Goal: Use online tool/utility: Utilize a website feature to perform a specific function

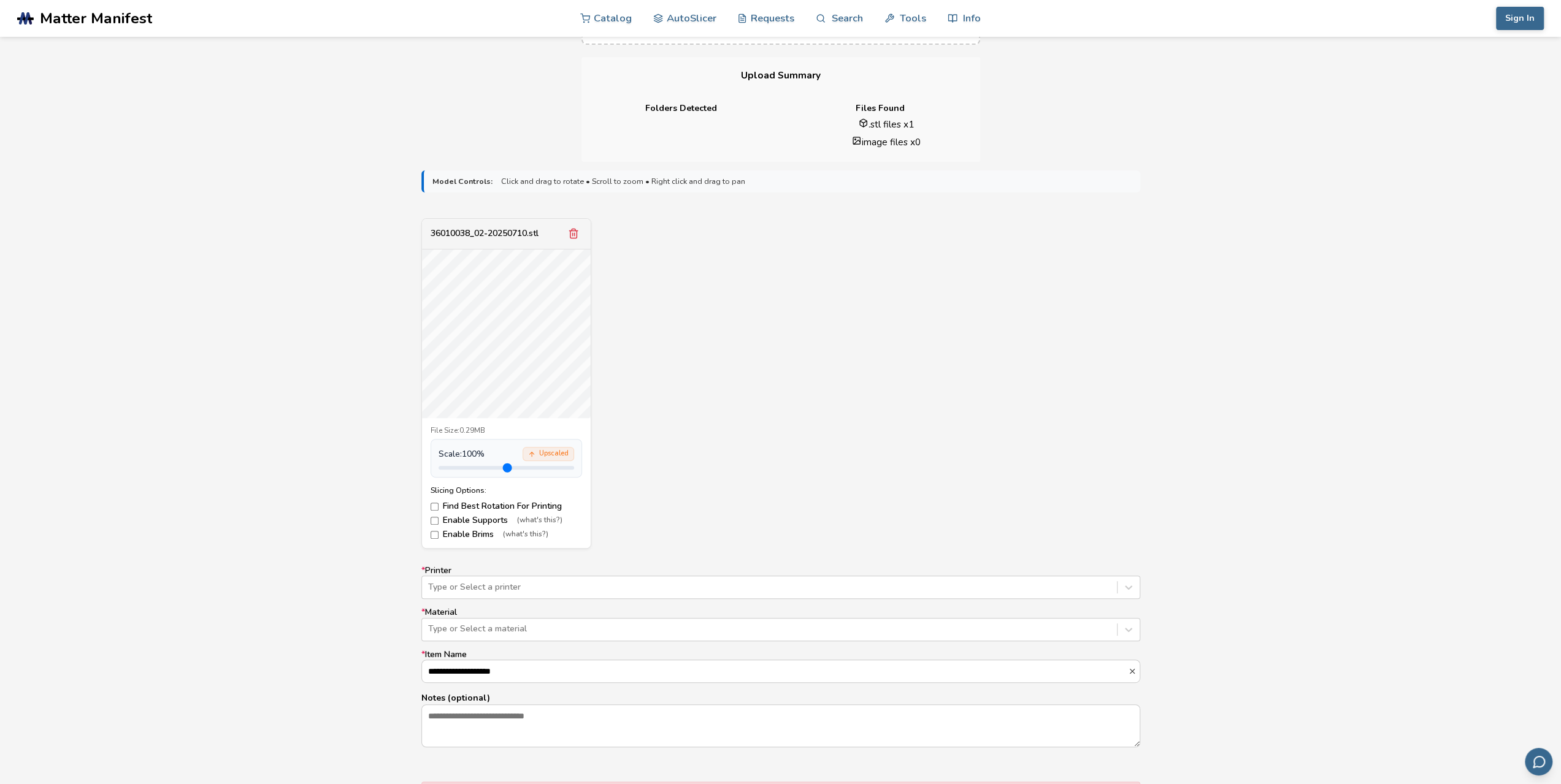
scroll to position [307, 0]
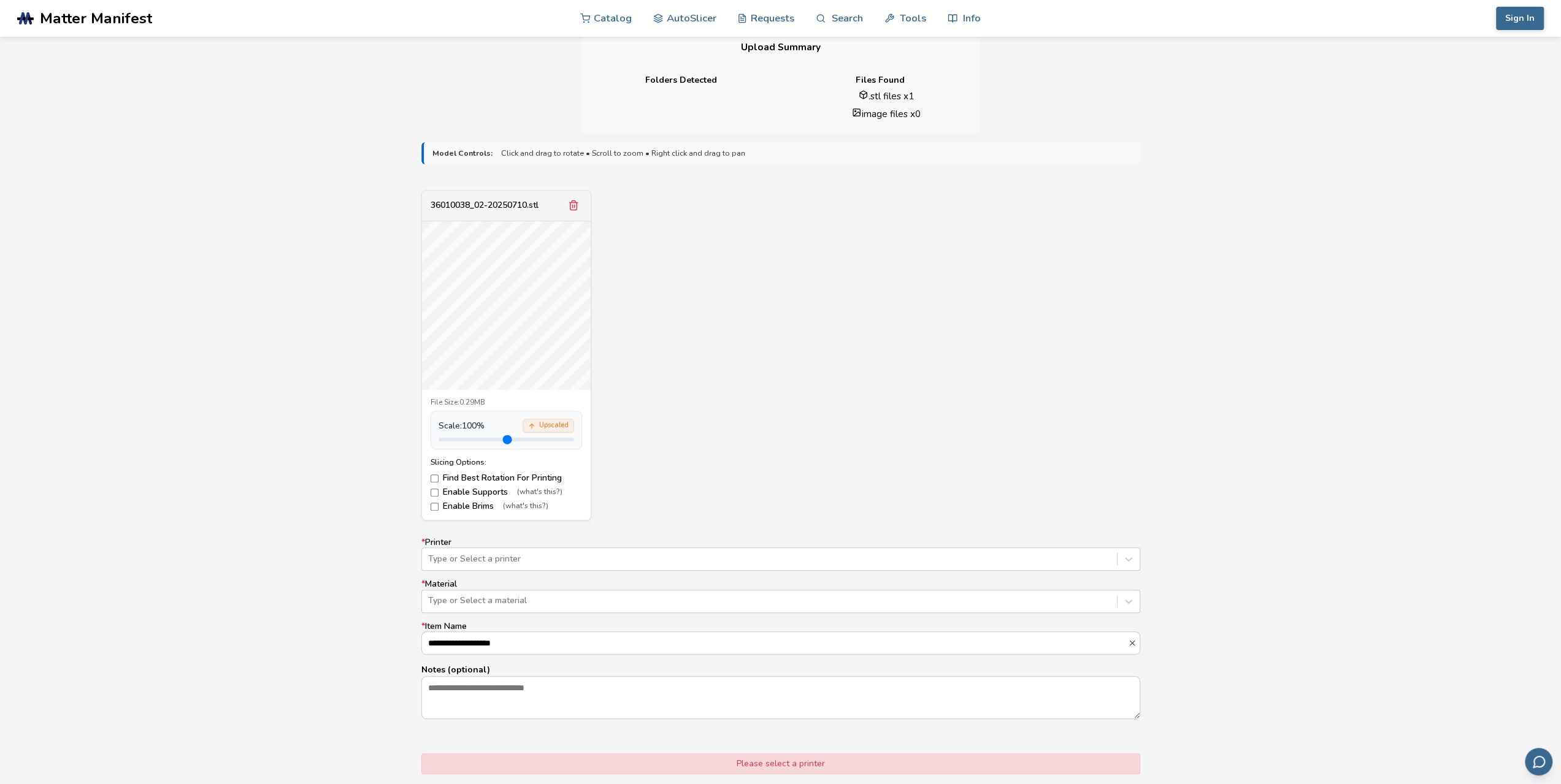
click at [439, 490] on label "Enable Supports (what's this?)" at bounding box center [506, 493] width 151 height 10
click at [473, 558] on div at bounding box center [769, 559] width 682 height 13
click at [696, 478] on div "36010038_02-20250710.stl File Size: 0.29MB Scale: 100 % Upscaled Slicing Option…" at bounding box center [780, 355] width 719 height 331
click at [515, 607] on div "Type or Select a material" at bounding box center [769, 600] width 695 height 18
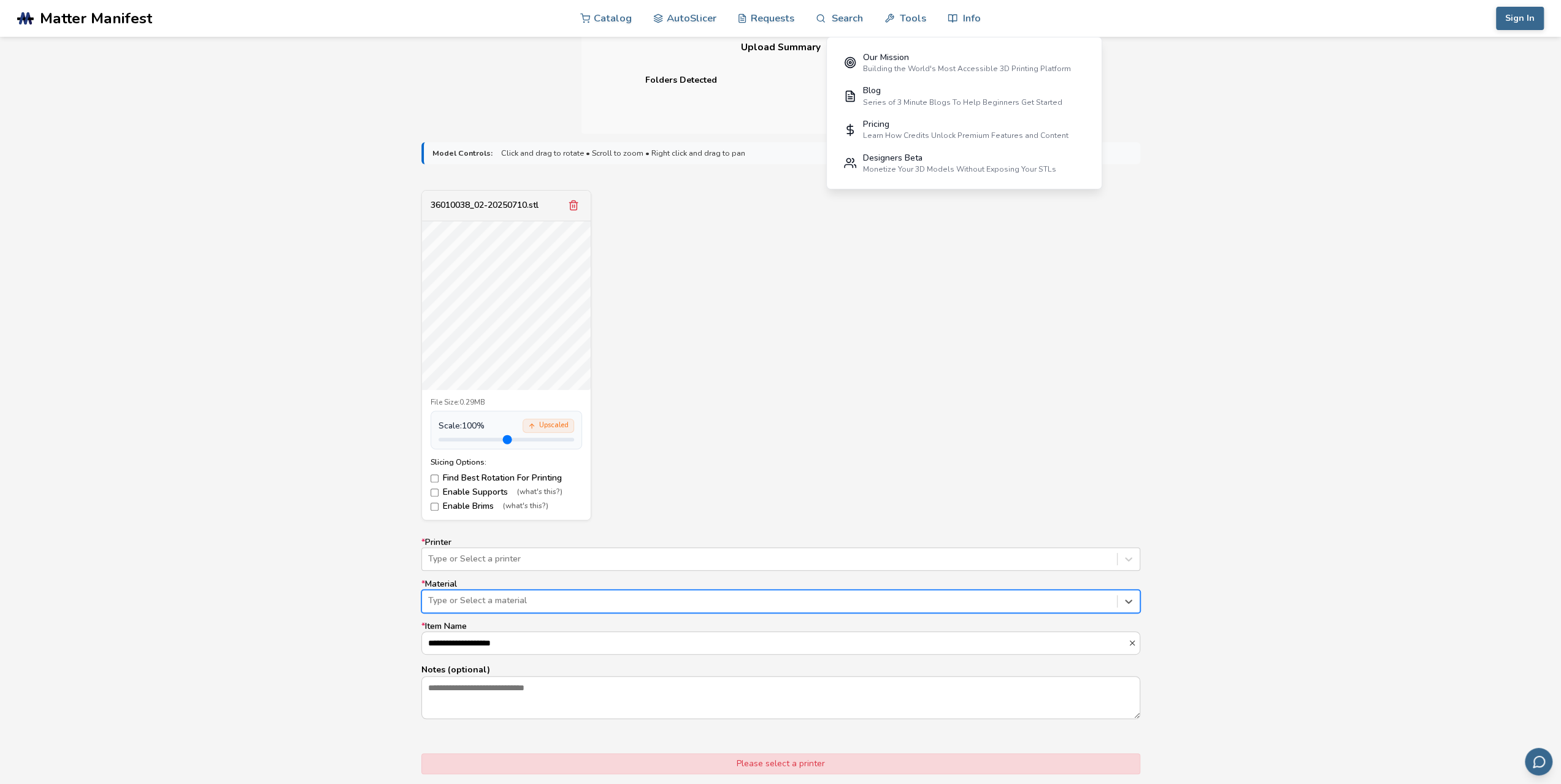
click at [514, 607] on div "Type or Select a material" at bounding box center [769, 600] width 695 height 18
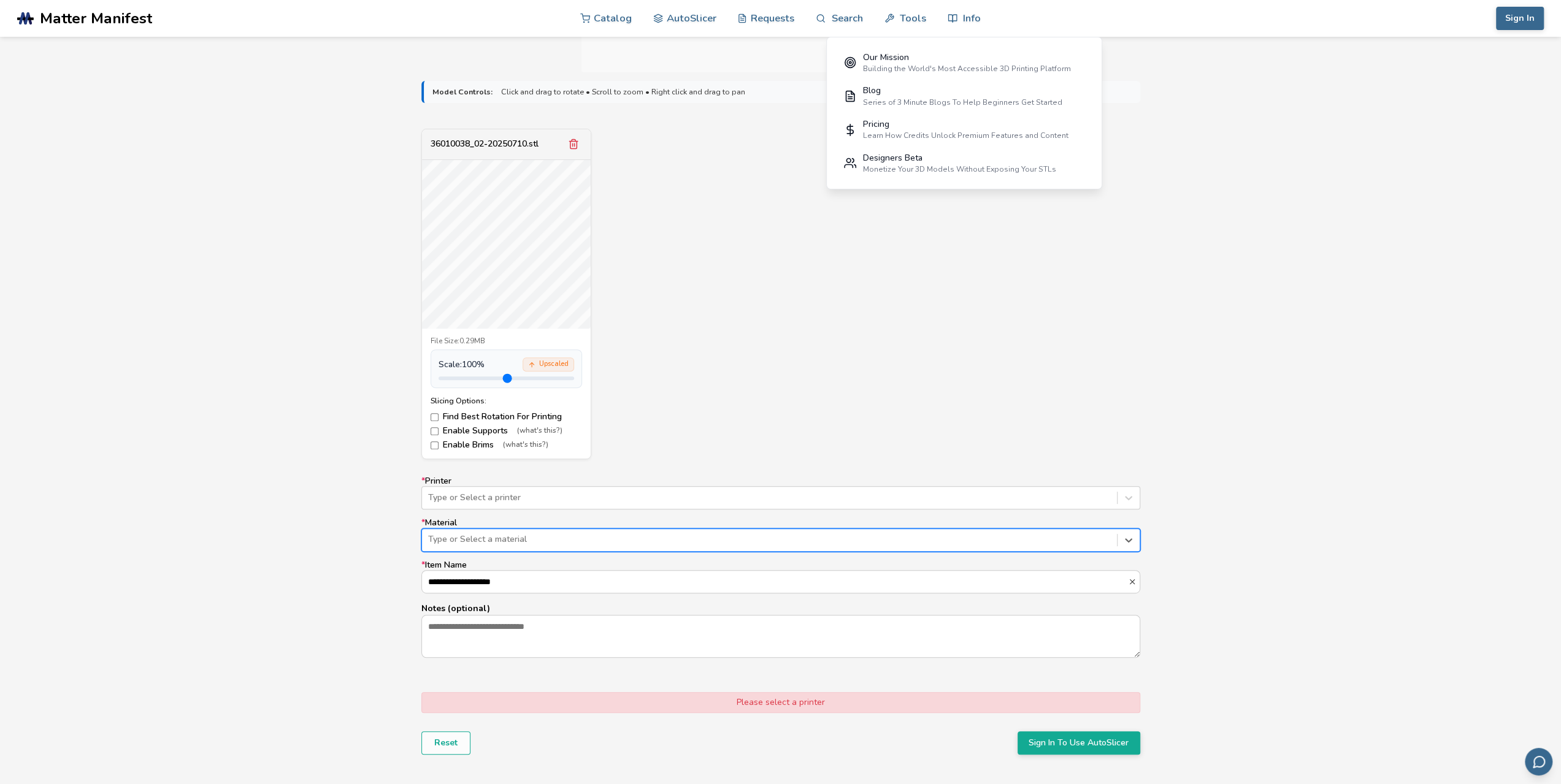
scroll to position [429, 0]
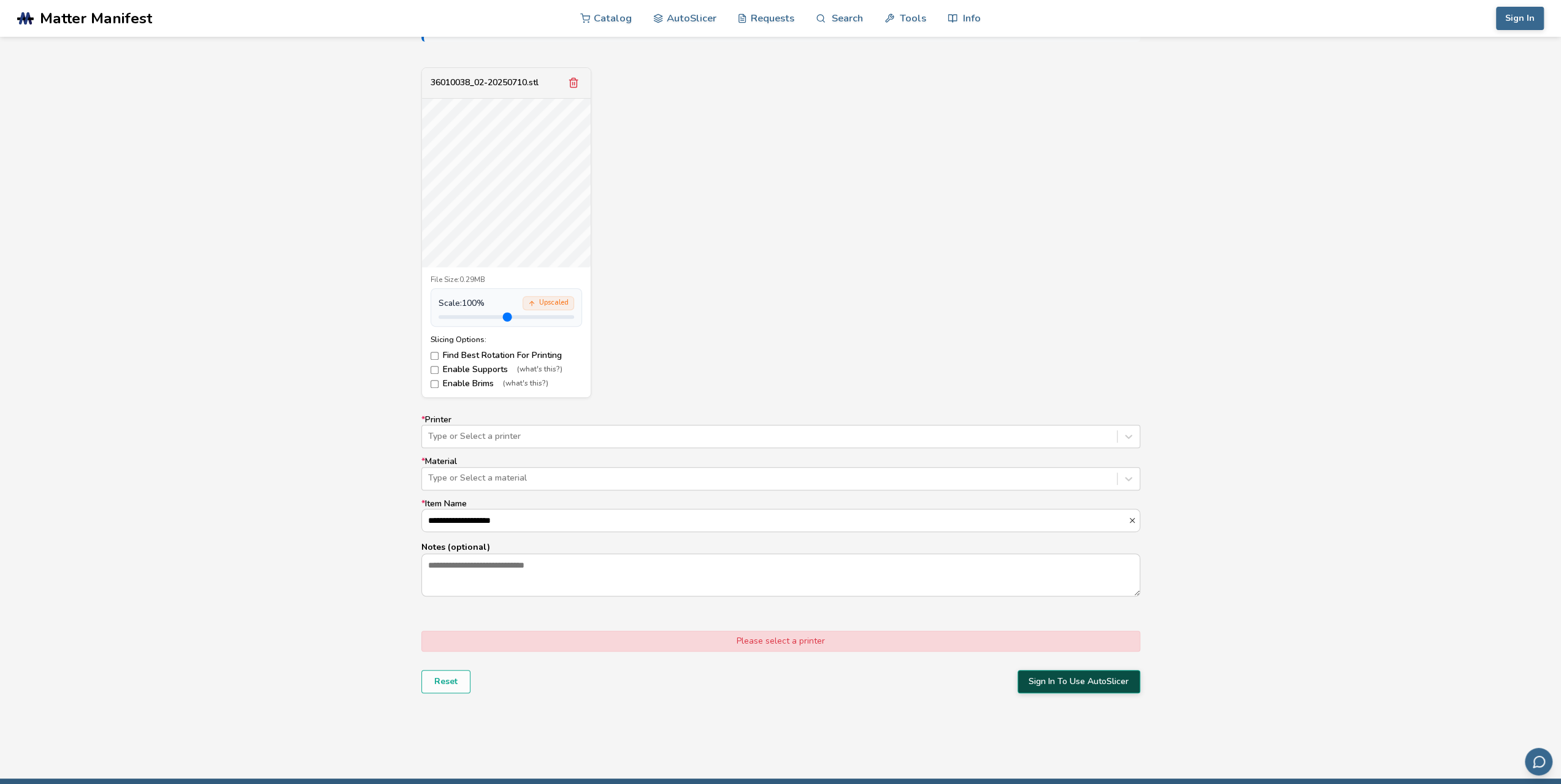
click at [1108, 684] on button "Sign In To Use AutoSlicer" at bounding box center [1078, 682] width 123 height 23
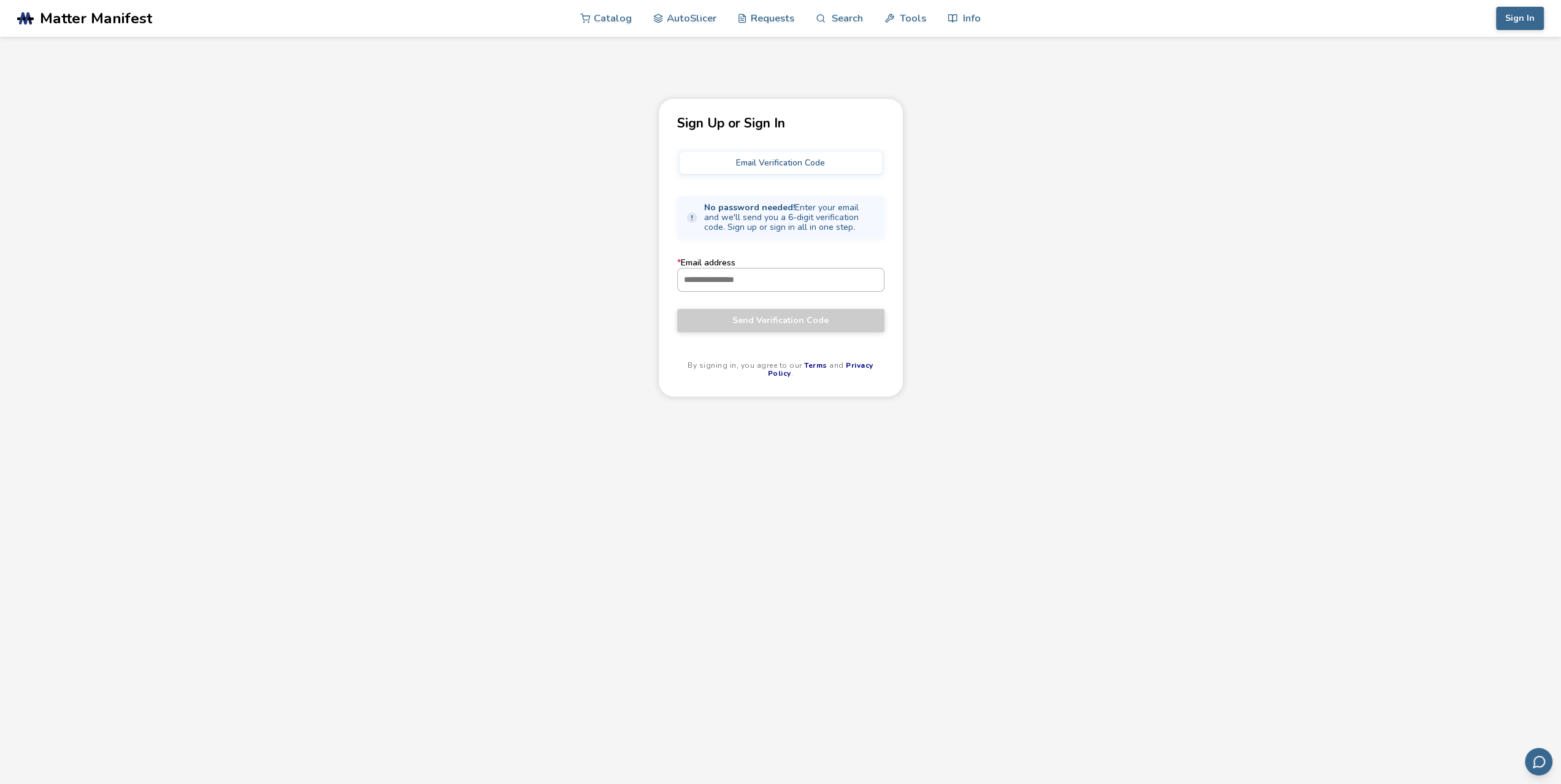
click at [722, 284] on input "* Email address" at bounding box center [780, 280] width 206 height 22
type input "**********"
click at [766, 326] on button "Send Verification Code" at bounding box center [780, 320] width 207 height 23
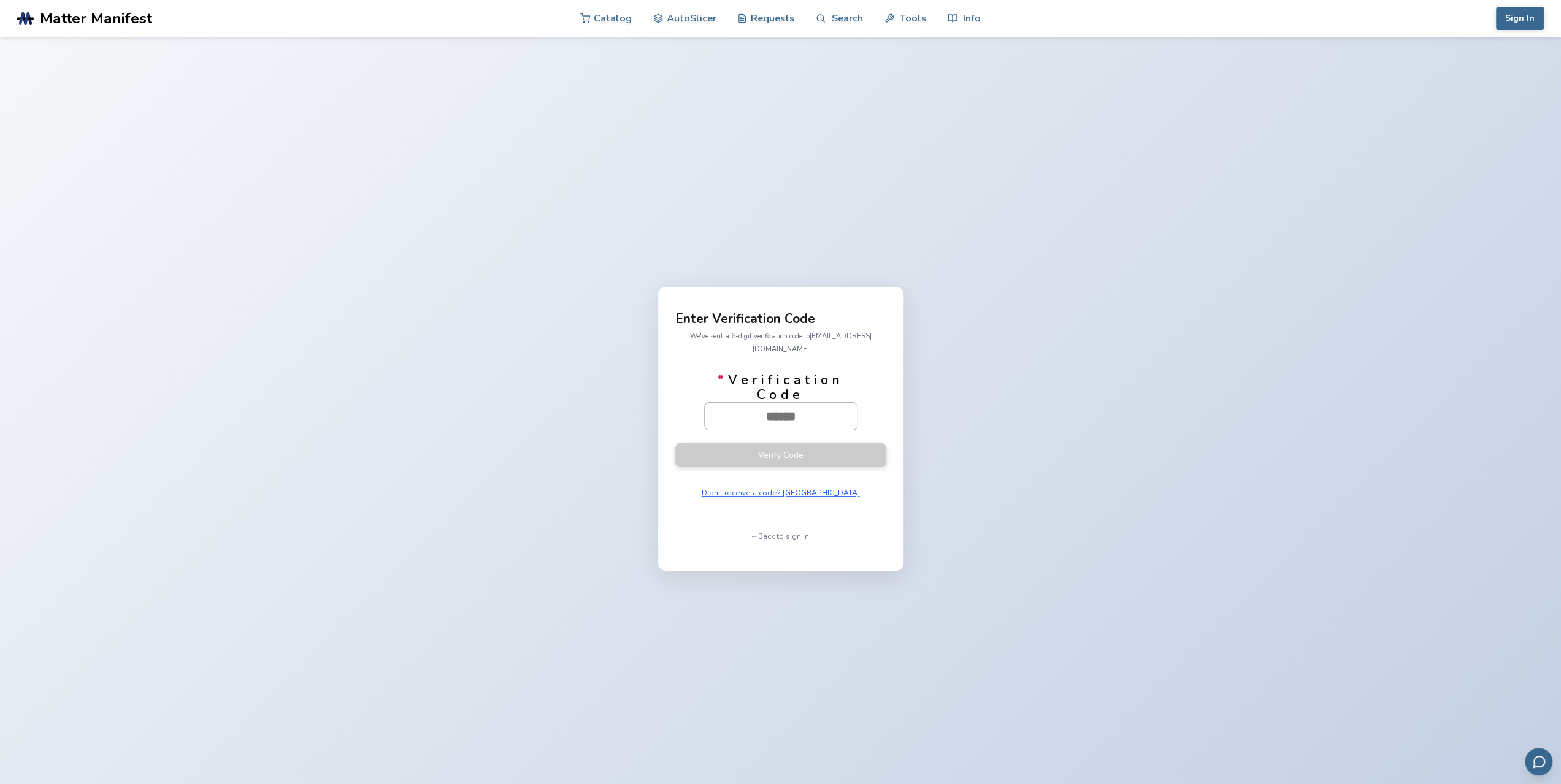
click at [743, 408] on input "* Verification Code" at bounding box center [780, 416] width 152 height 27
type input "******"
click at [796, 450] on button "Verify Code" at bounding box center [780, 455] width 211 height 24
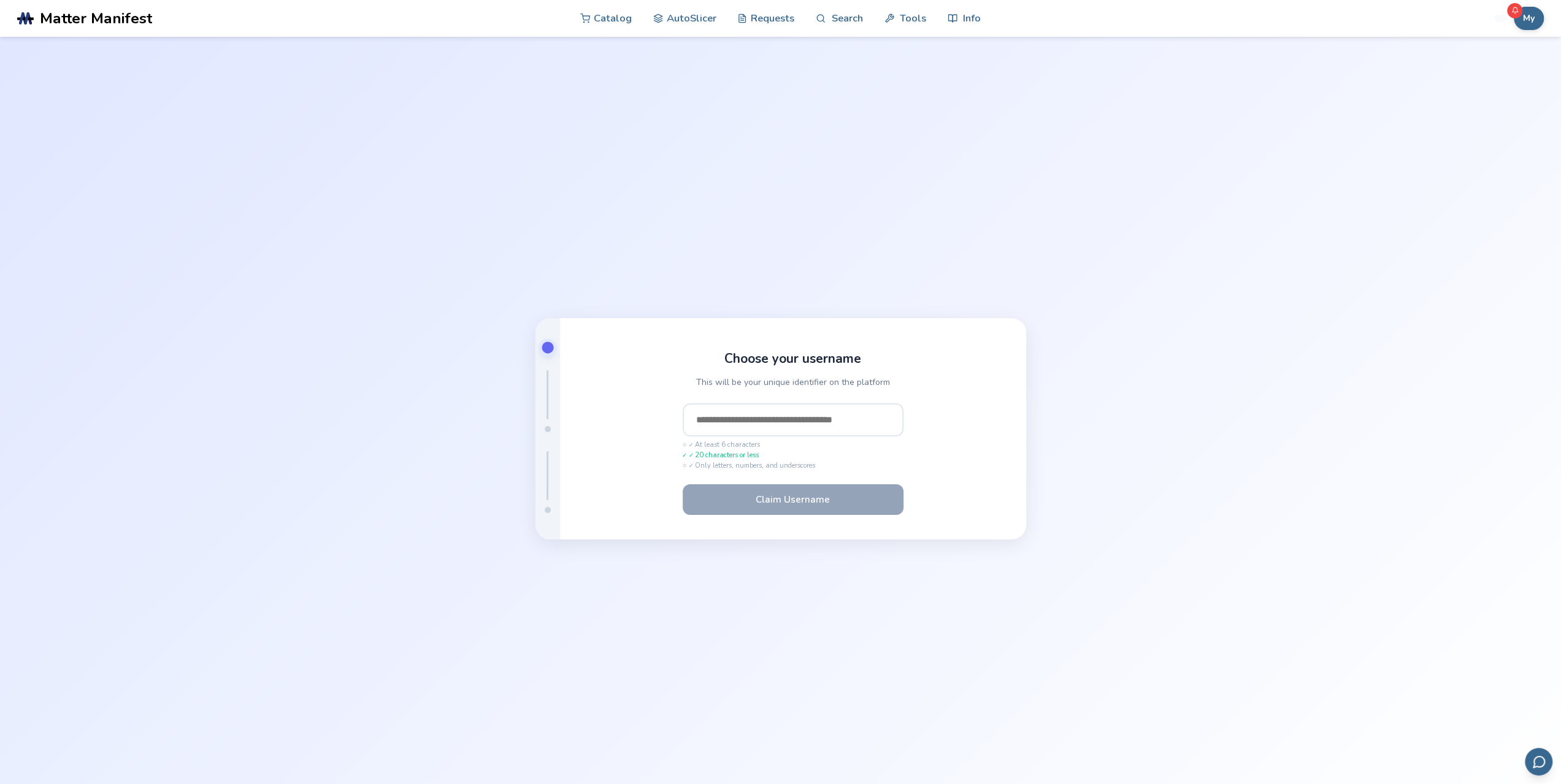
click at [773, 420] on input "text" at bounding box center [792, 420] width 221 height 33
type input "******"
click at [729, 504] on button "Claim Username" at bounding box center [792, 500] width 221 height 31
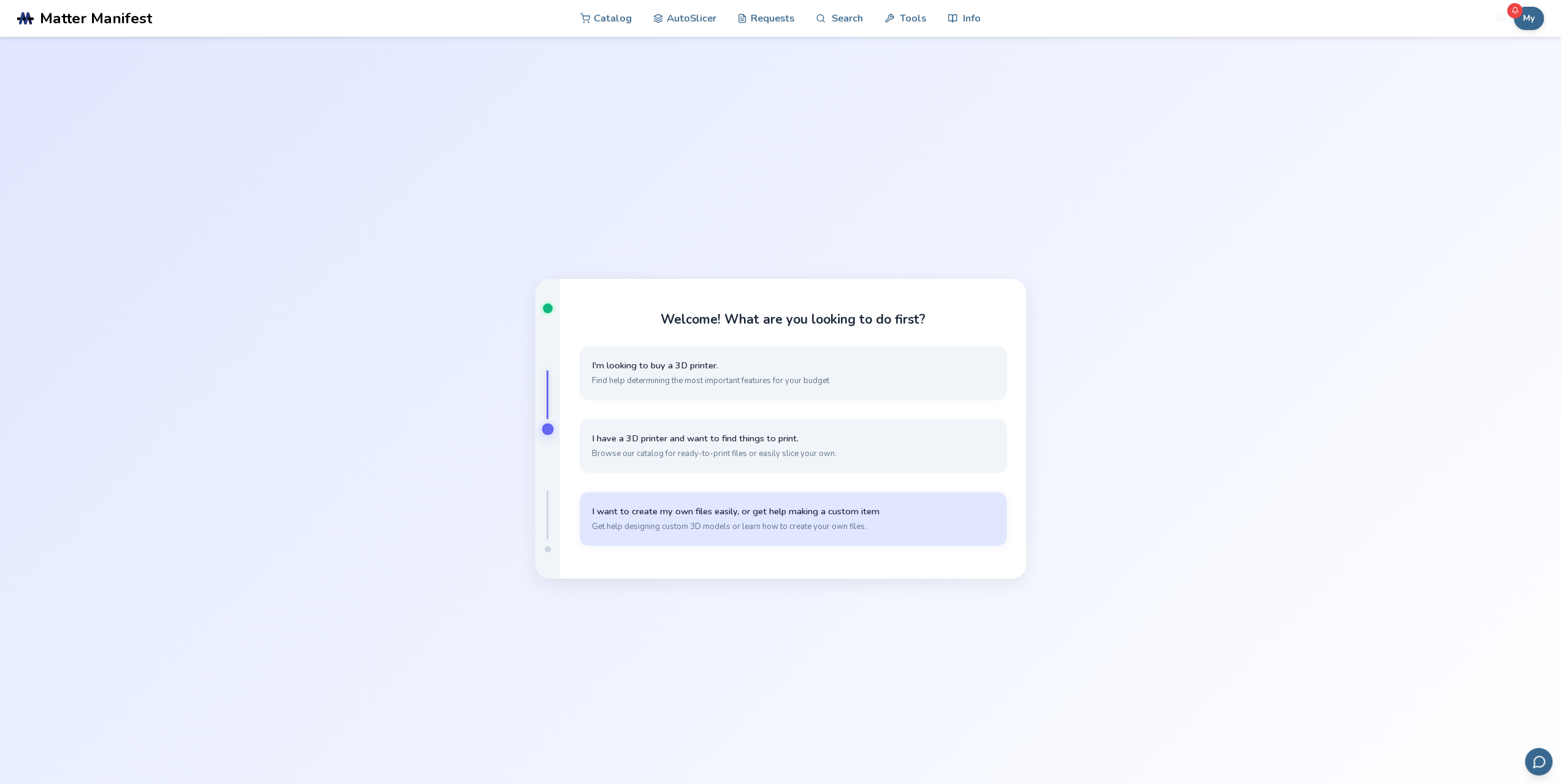
click at [775, 532] on span "Get help designing custom 3D models or learn how to create your own files." at bounding box center [793, 527] width 402 height 11
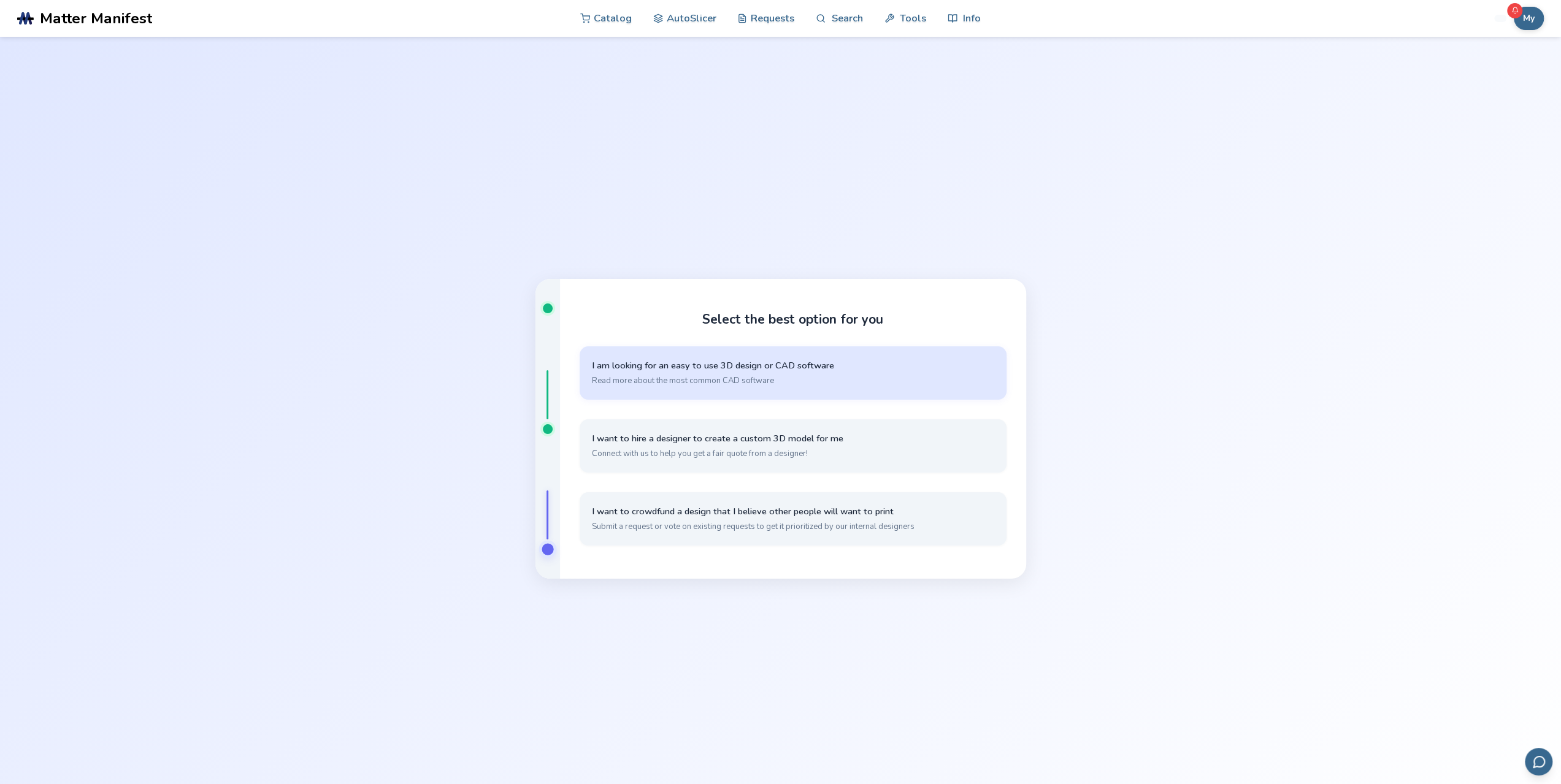
drag, startPoint x: 825, startPoint y: 345, endPoint x: 823, endPoint y: 355, distance: 10.2
click at [823, 353] on div "Select the best option for you I am looking for an easy to use 3D design or CAD…" at bounding box center [792, 429] width 466 height 301
click at [823, 380] on span "Read more about the most common CAD software" at bounding box center [793, 381] width 402 height 11
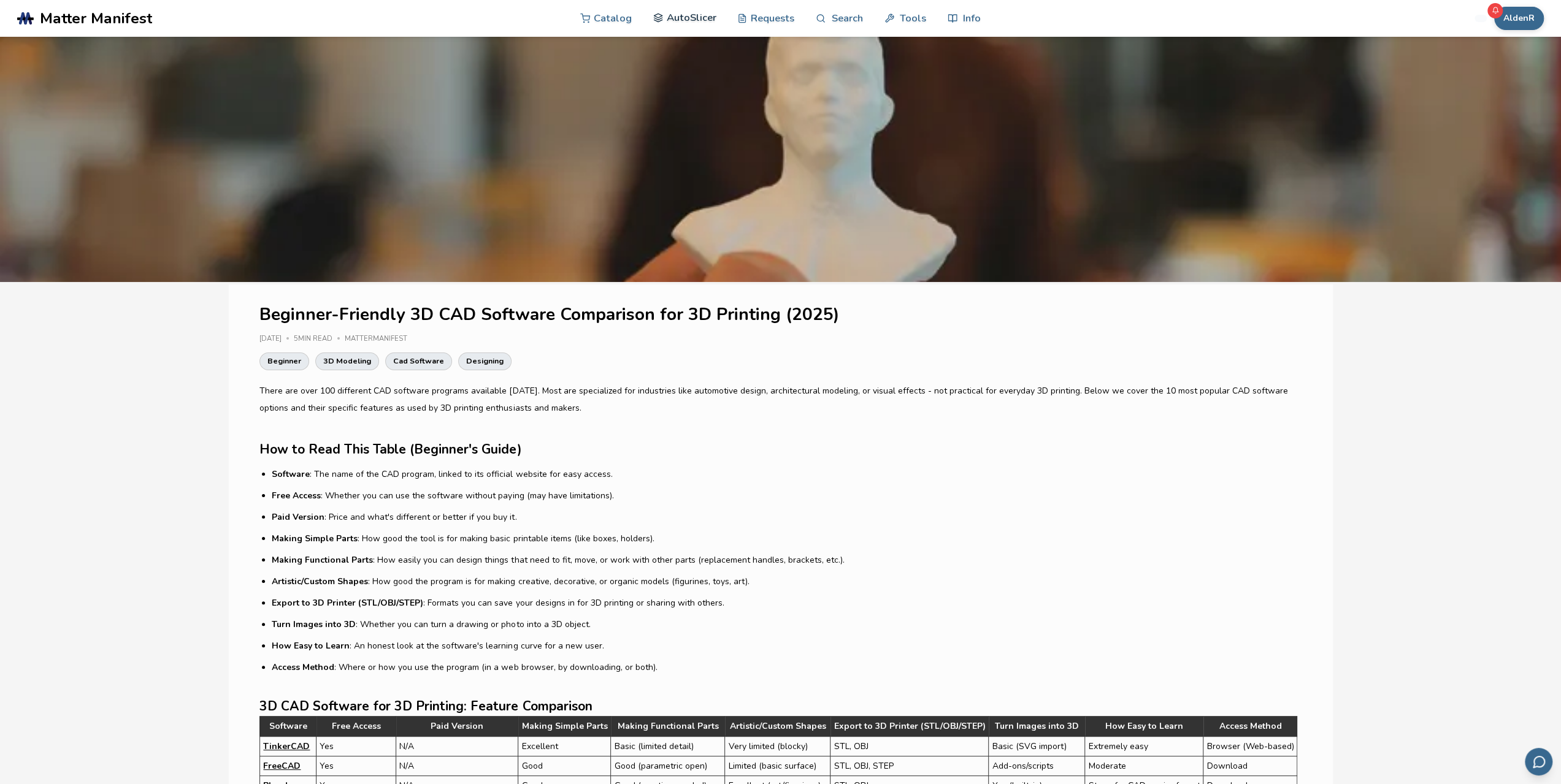
click at [701, 18] on link "AutoSlicer" at bounding box center [685, 18] width 63 height 37
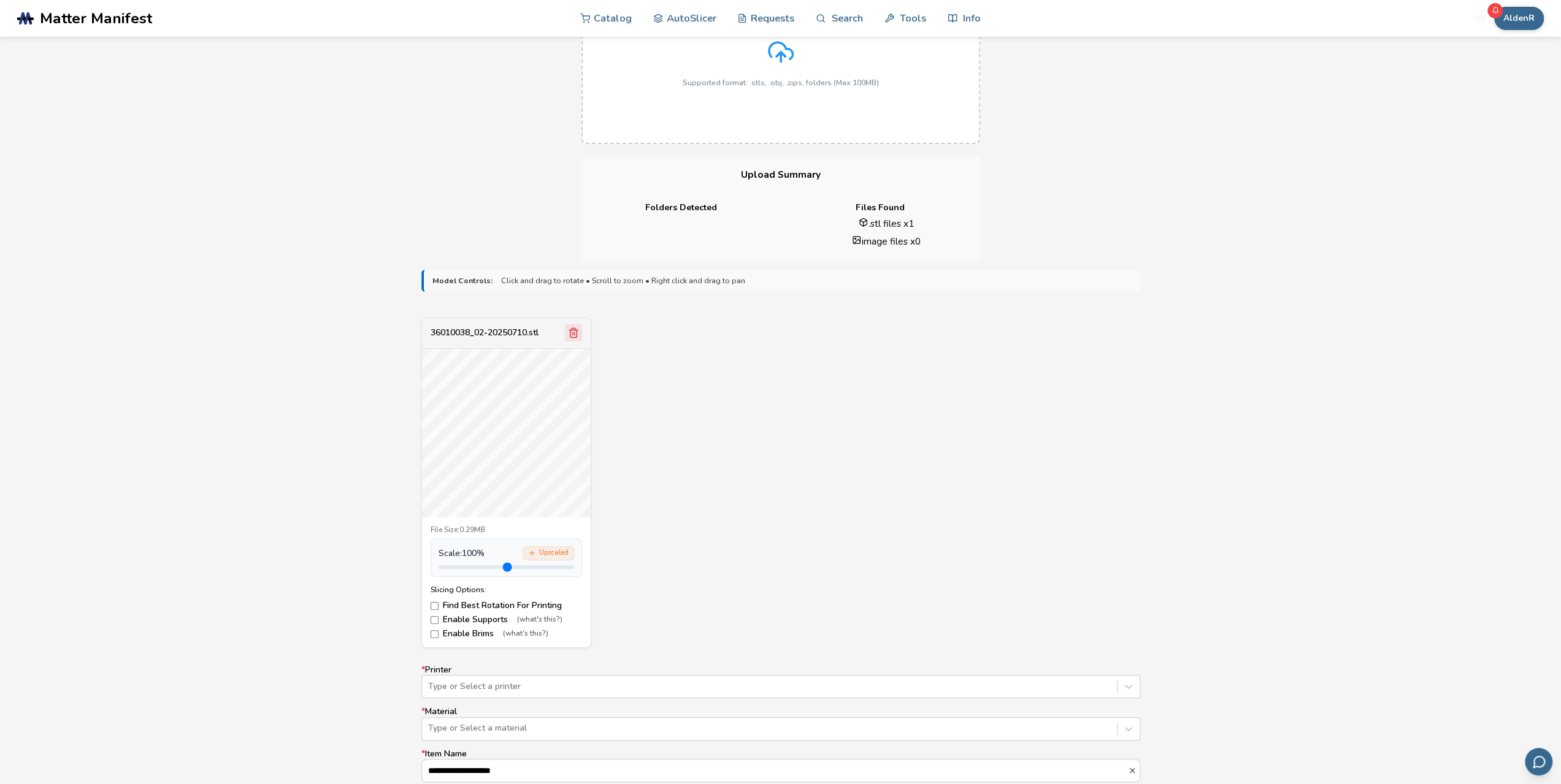
scroll to position [184, 0]
click at [433, 632] on label "Enable Brims (what's this?)" at bounding box center [506, 629] width 151 height 10
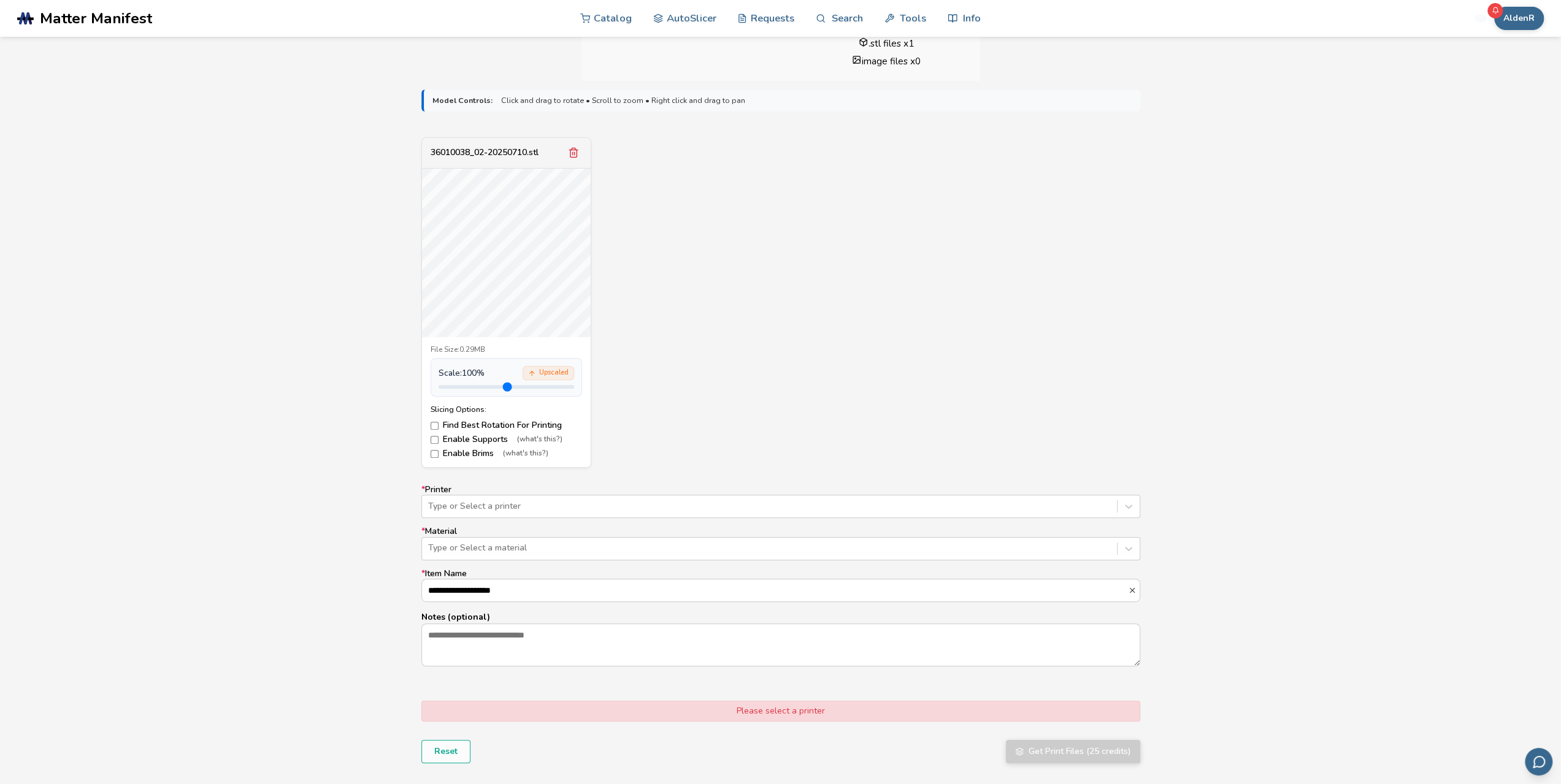
scroll to position [368, 0]
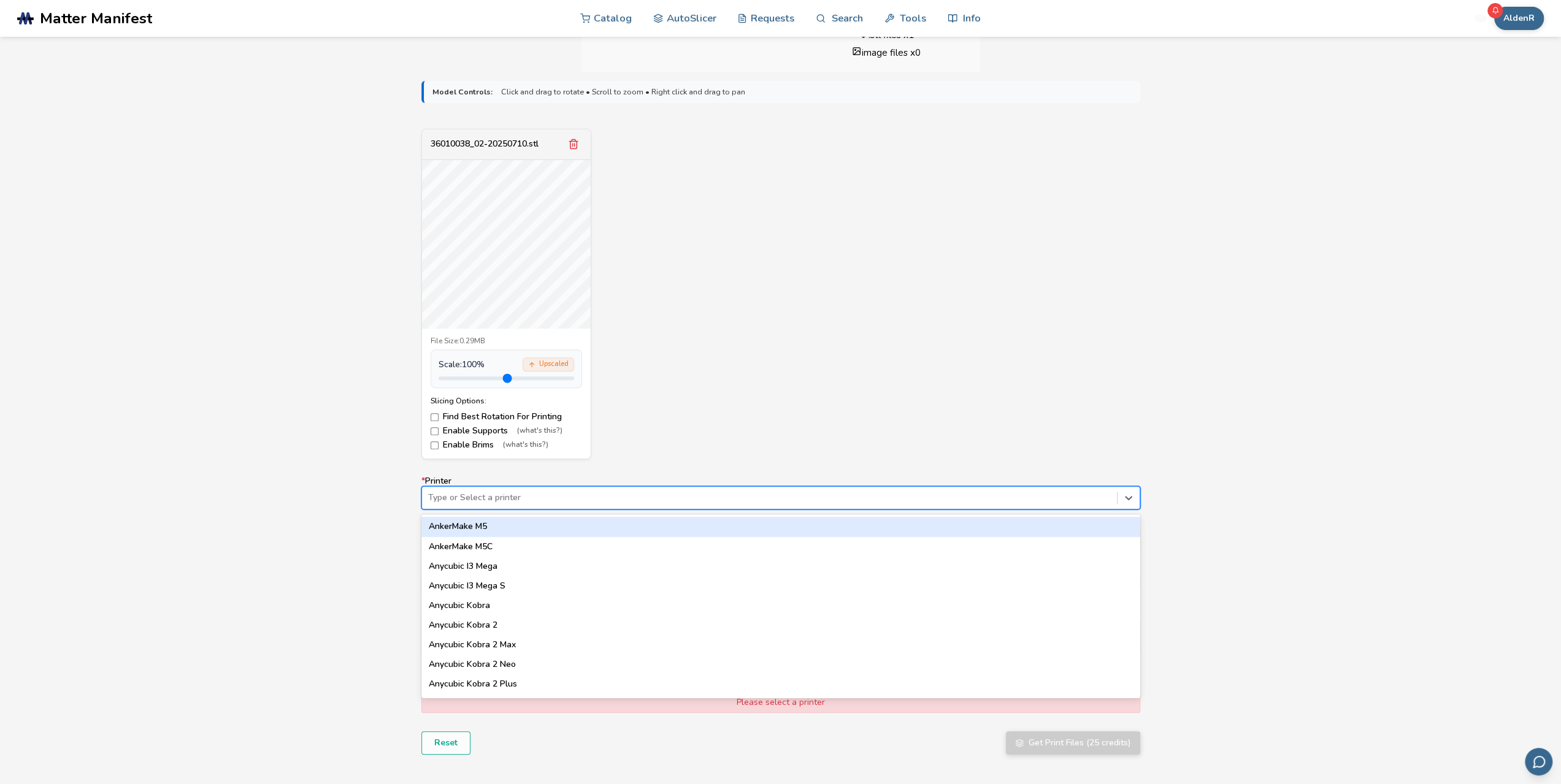
click at [488, 499] on div at bounding box center [769, 498] width 682 height 13
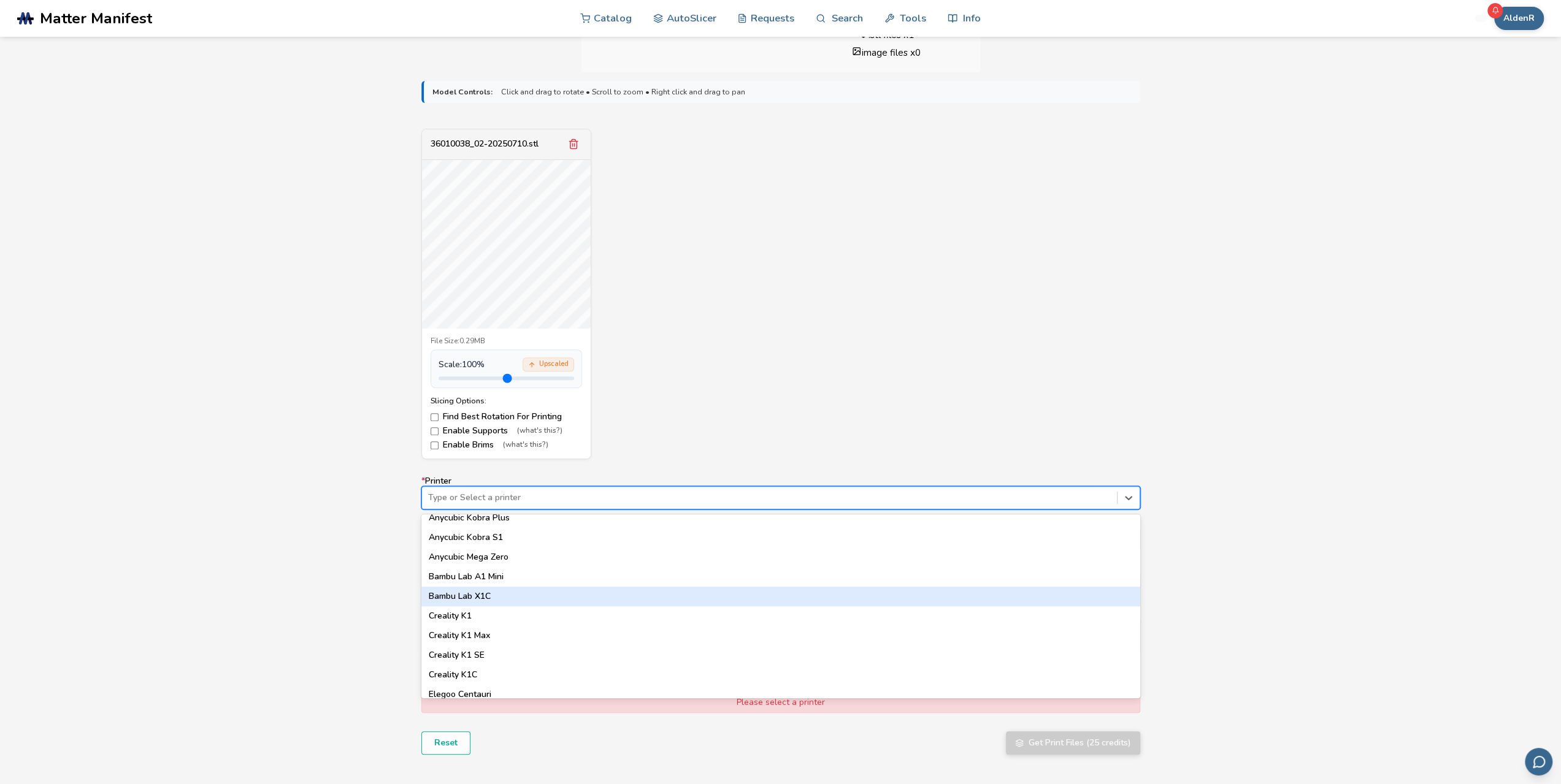
scroll to position [184, 0]
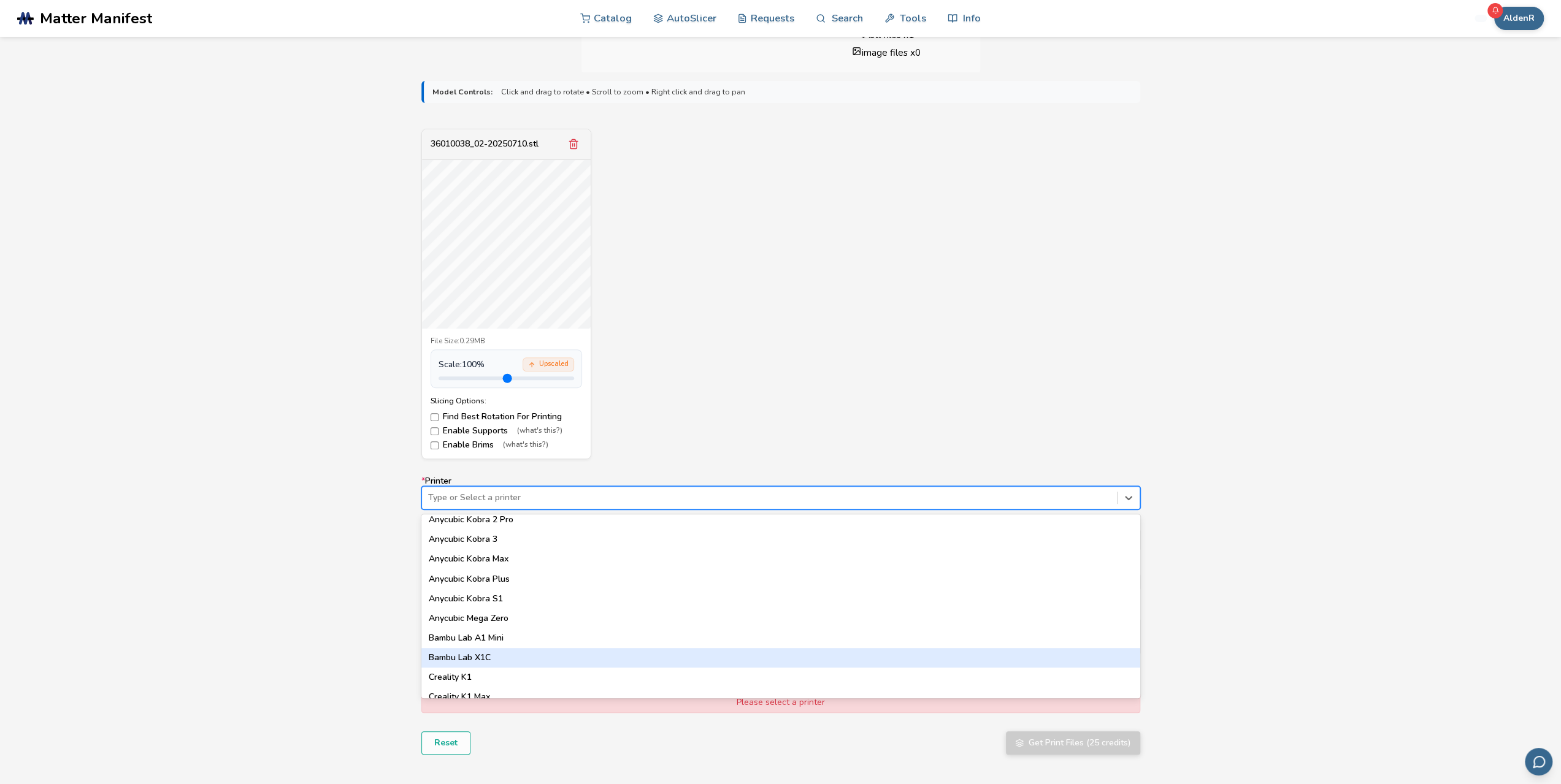
click at [502, 656] on div "Bambu Lab X1C" at bounding box center [780, 658] width 719 height 20
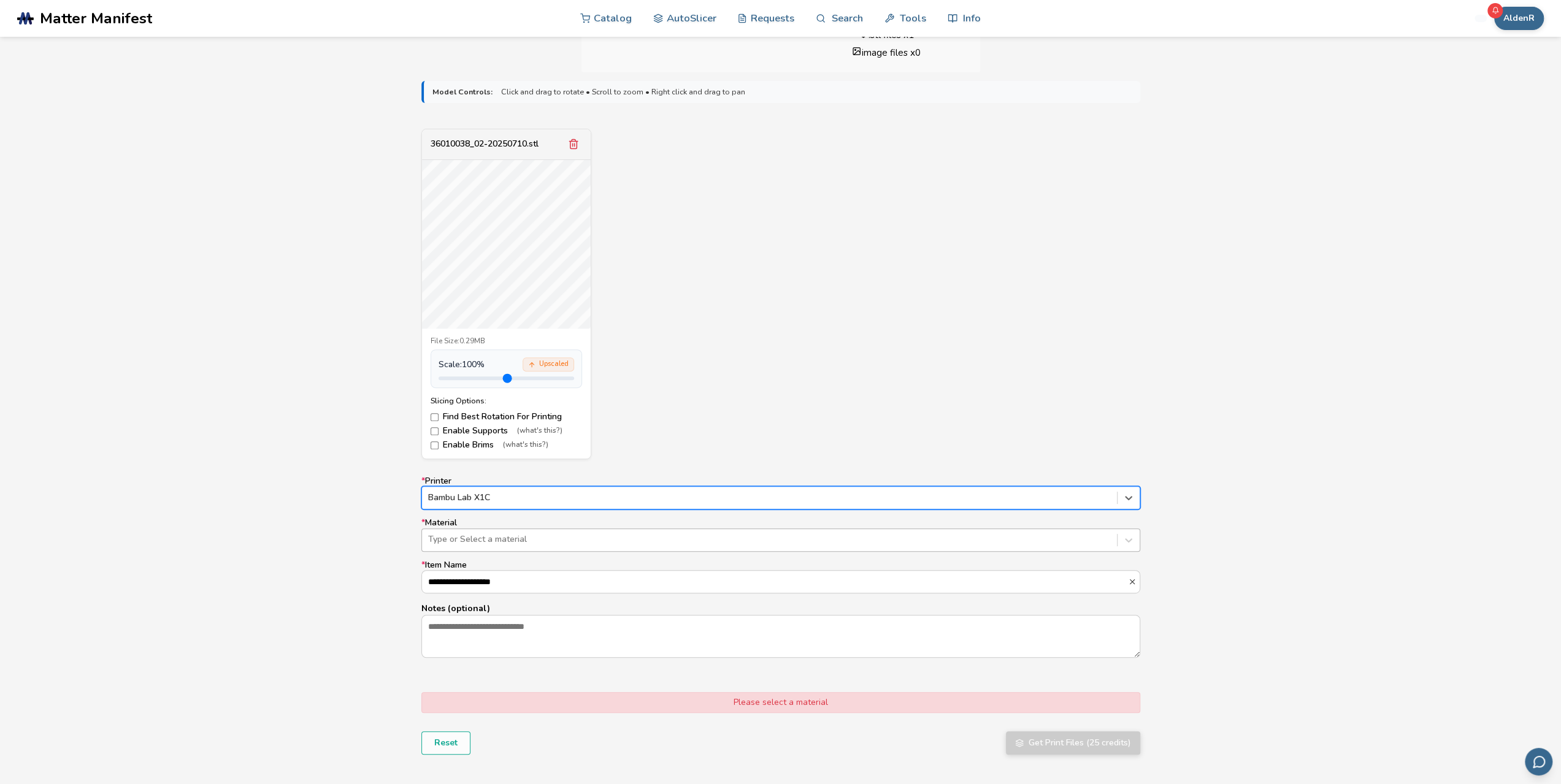
click at [523, 540] on div at bounding box center [769, 539] width 682 height 13
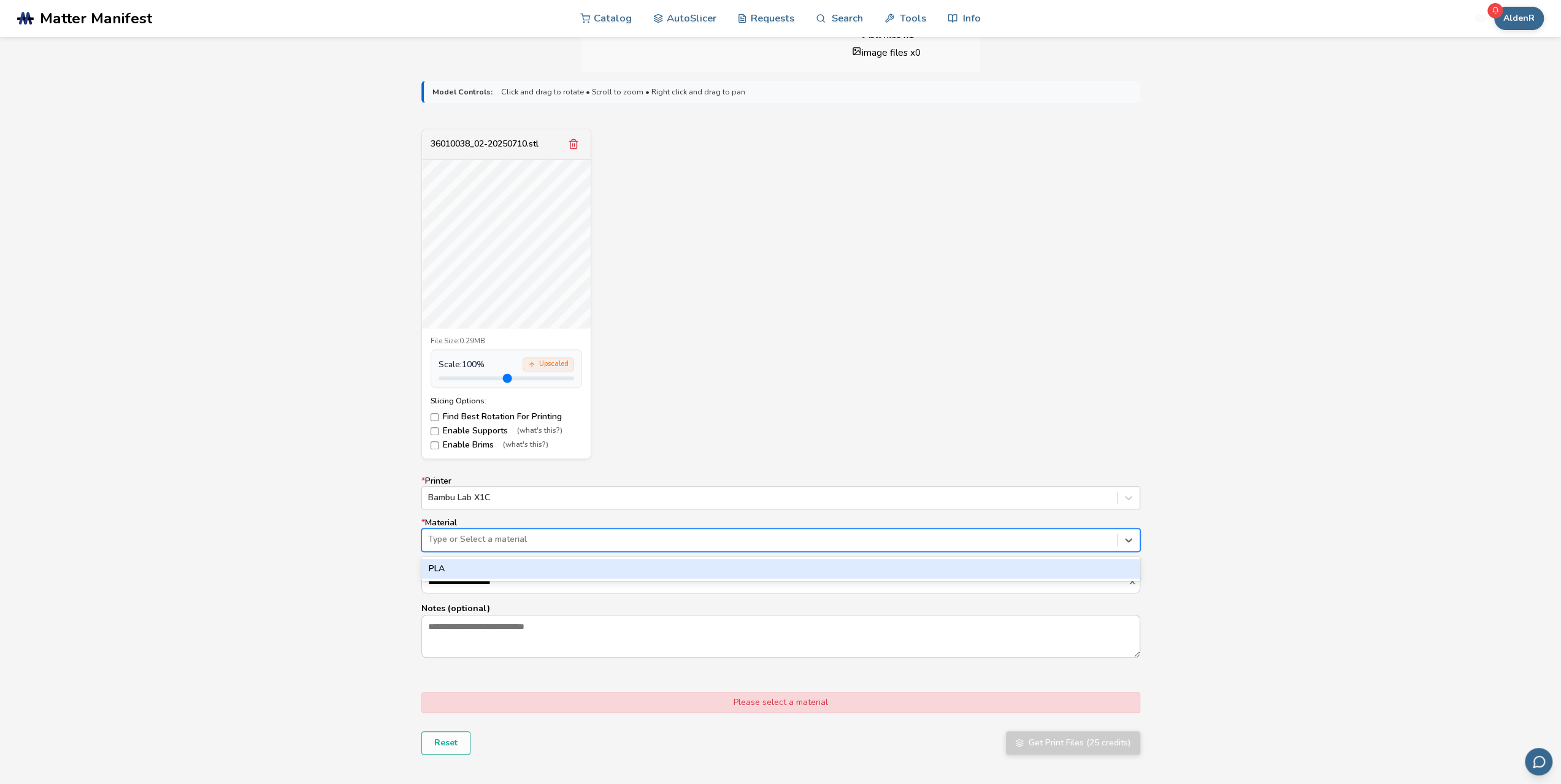
click at [523, 540] on div at bounding box center [769, 539] width 682 height 13
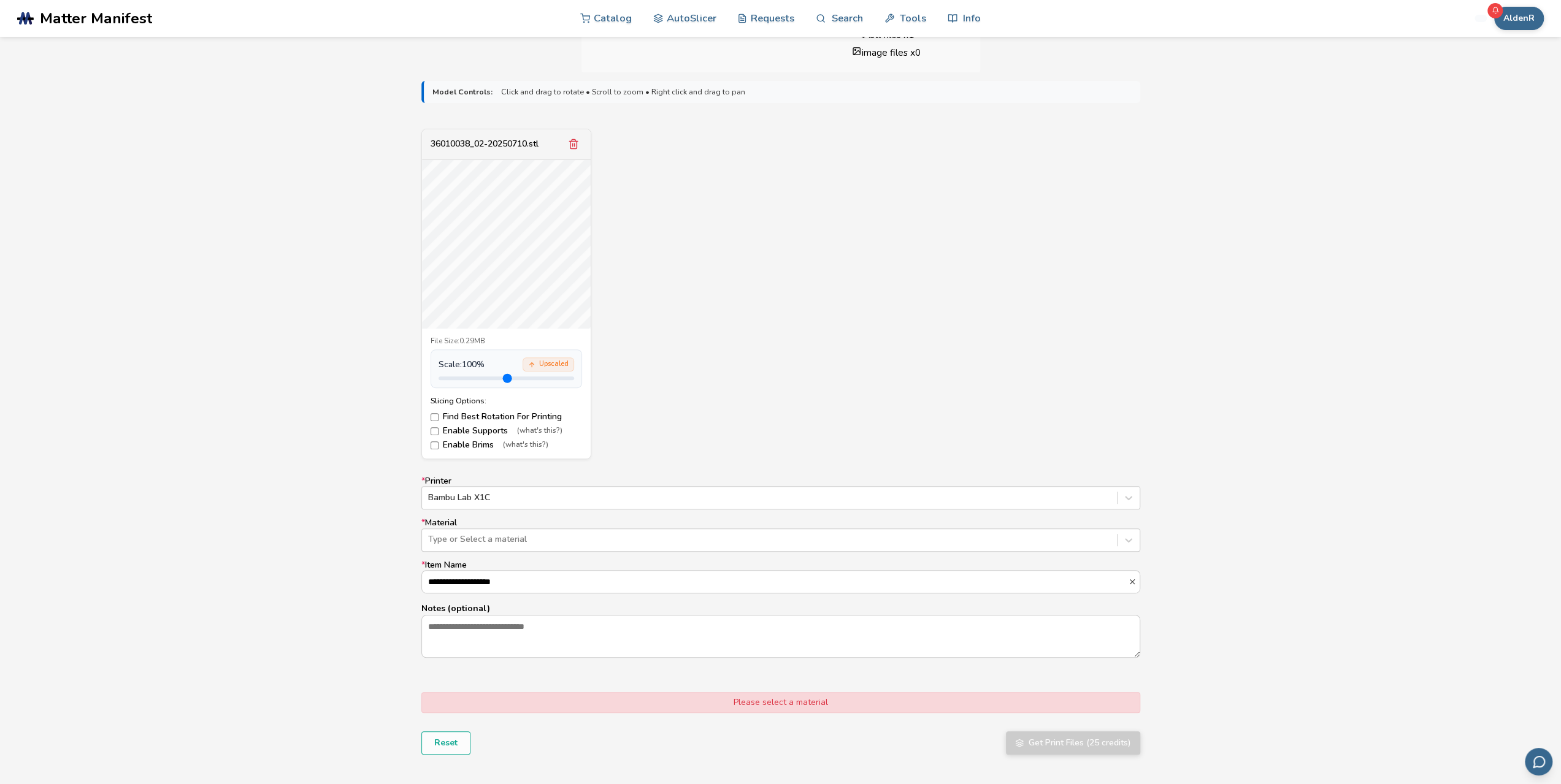
click at [475, 550] on div "**********" at bounding box center [780, 567] width 719 height 181
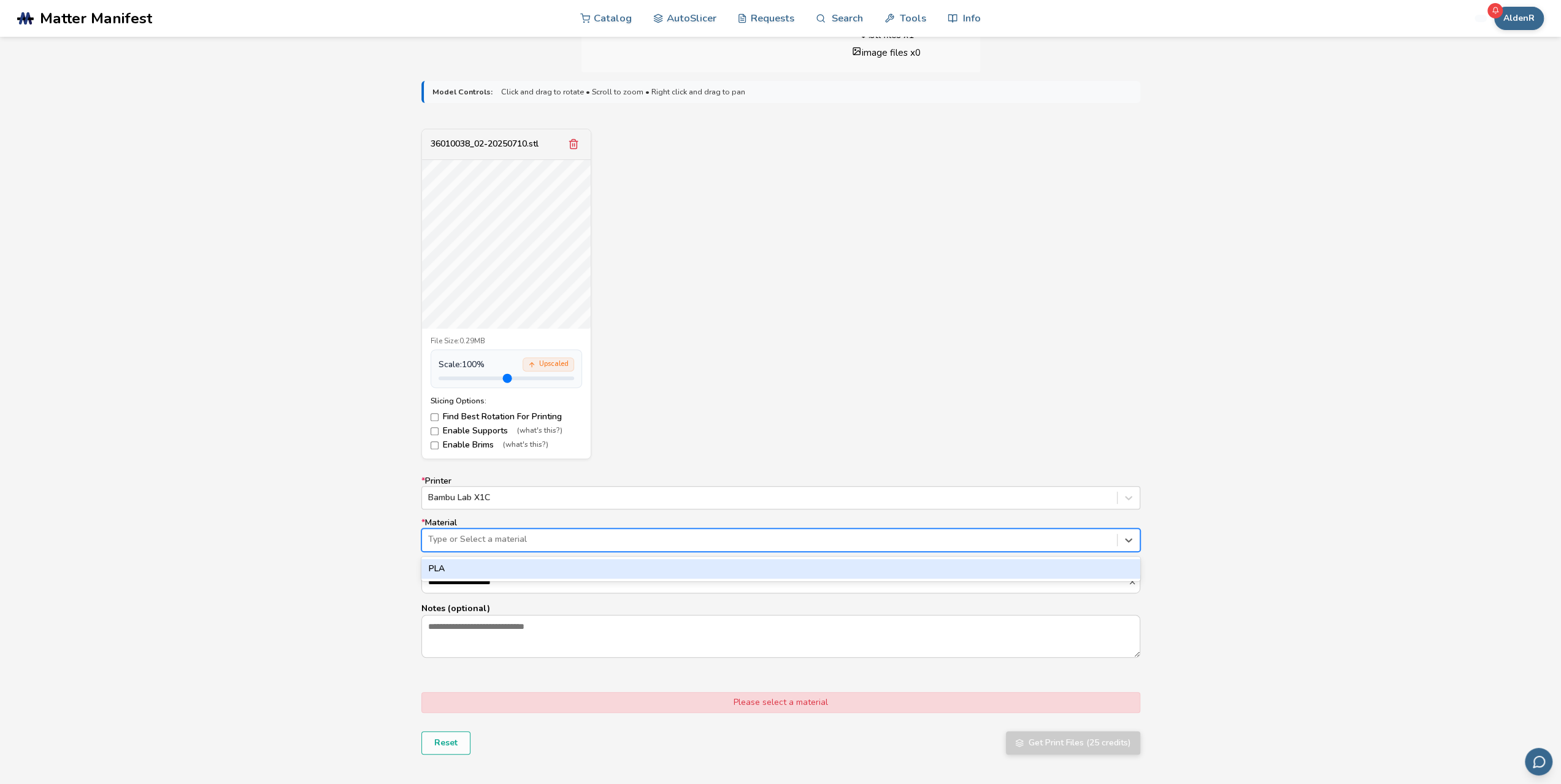
click at [472, 537] on div at bounding box center [769, 539] width 682 height 13
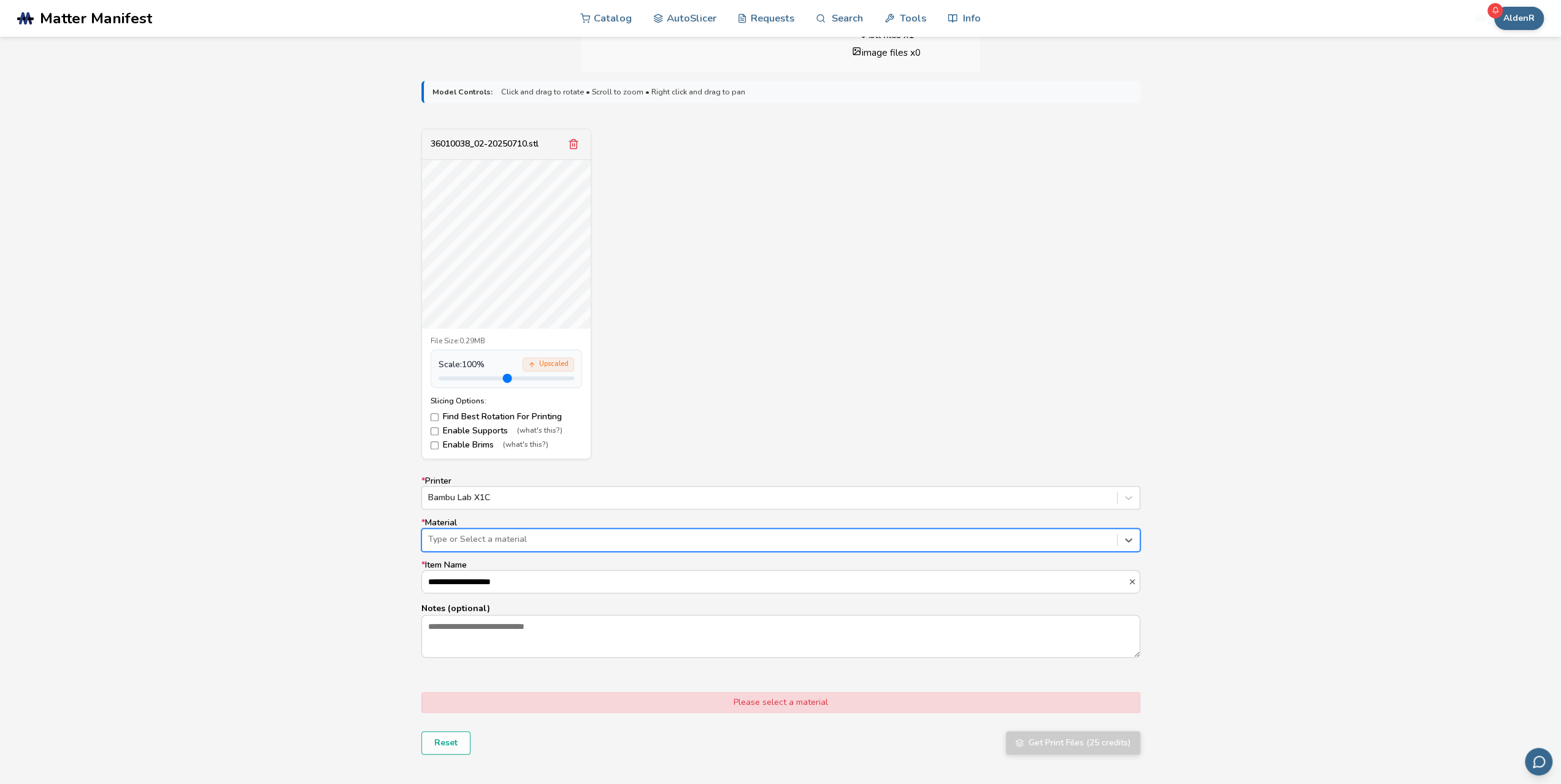
click at [455, 537] on div at bounding box center [769, 539] width 682 height 13
type input "*"
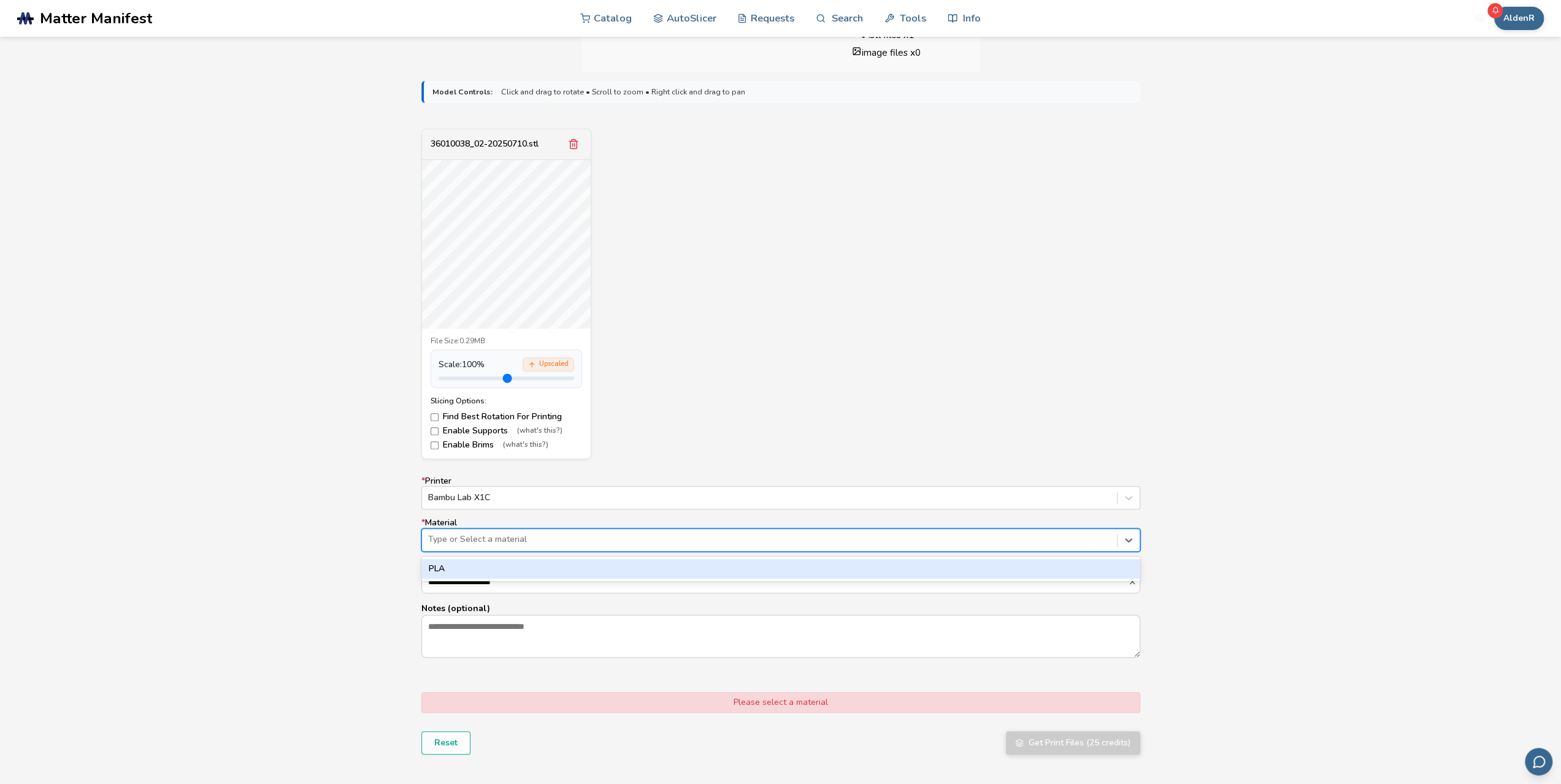
click at [326, 518] on div "**********" at bounding box center [780, 437] width 1561 height 730
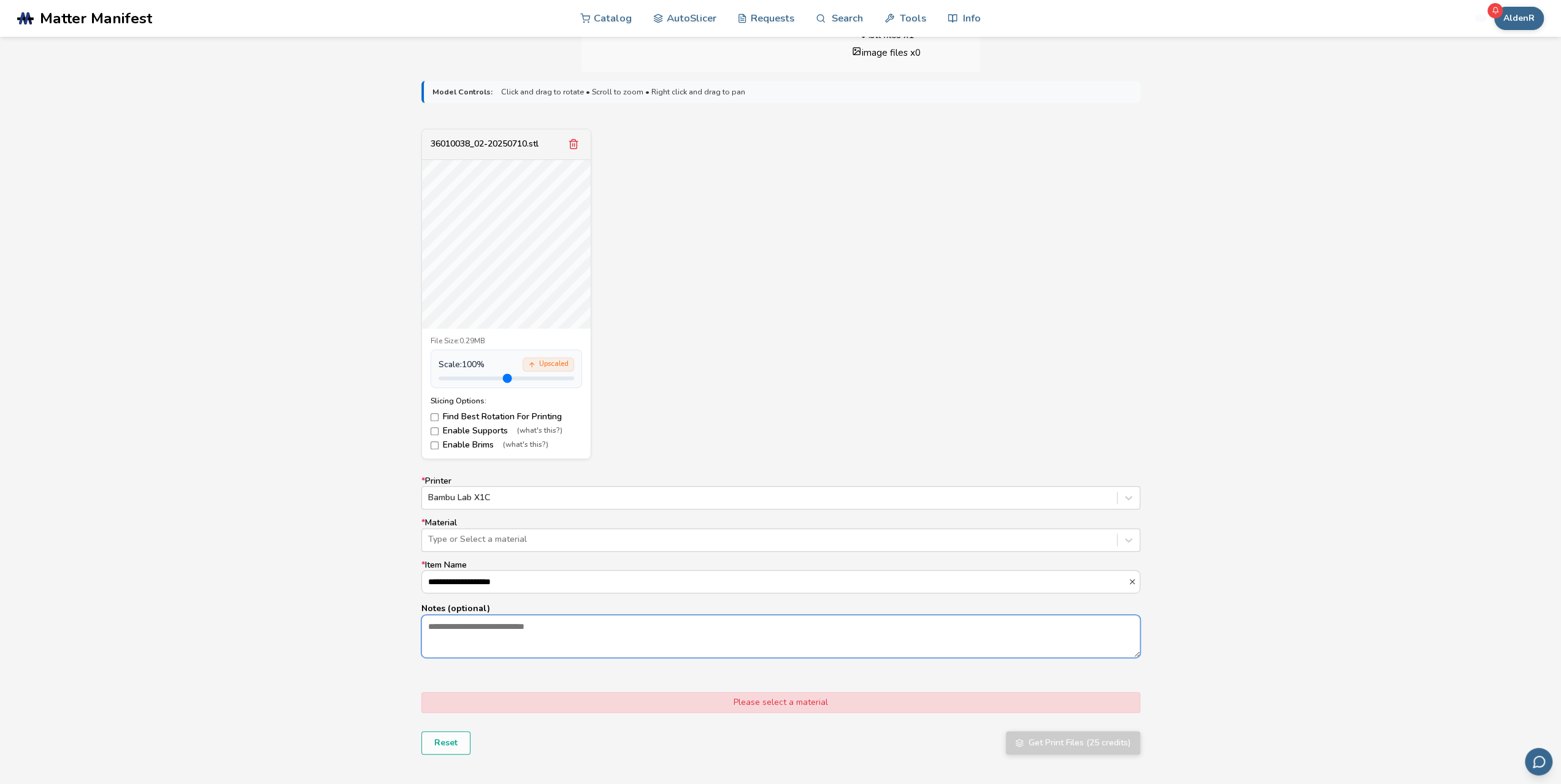
click at [462, 639] on textarea "Notes (optional)" at bounding box center [780, 637] width 717 height 42
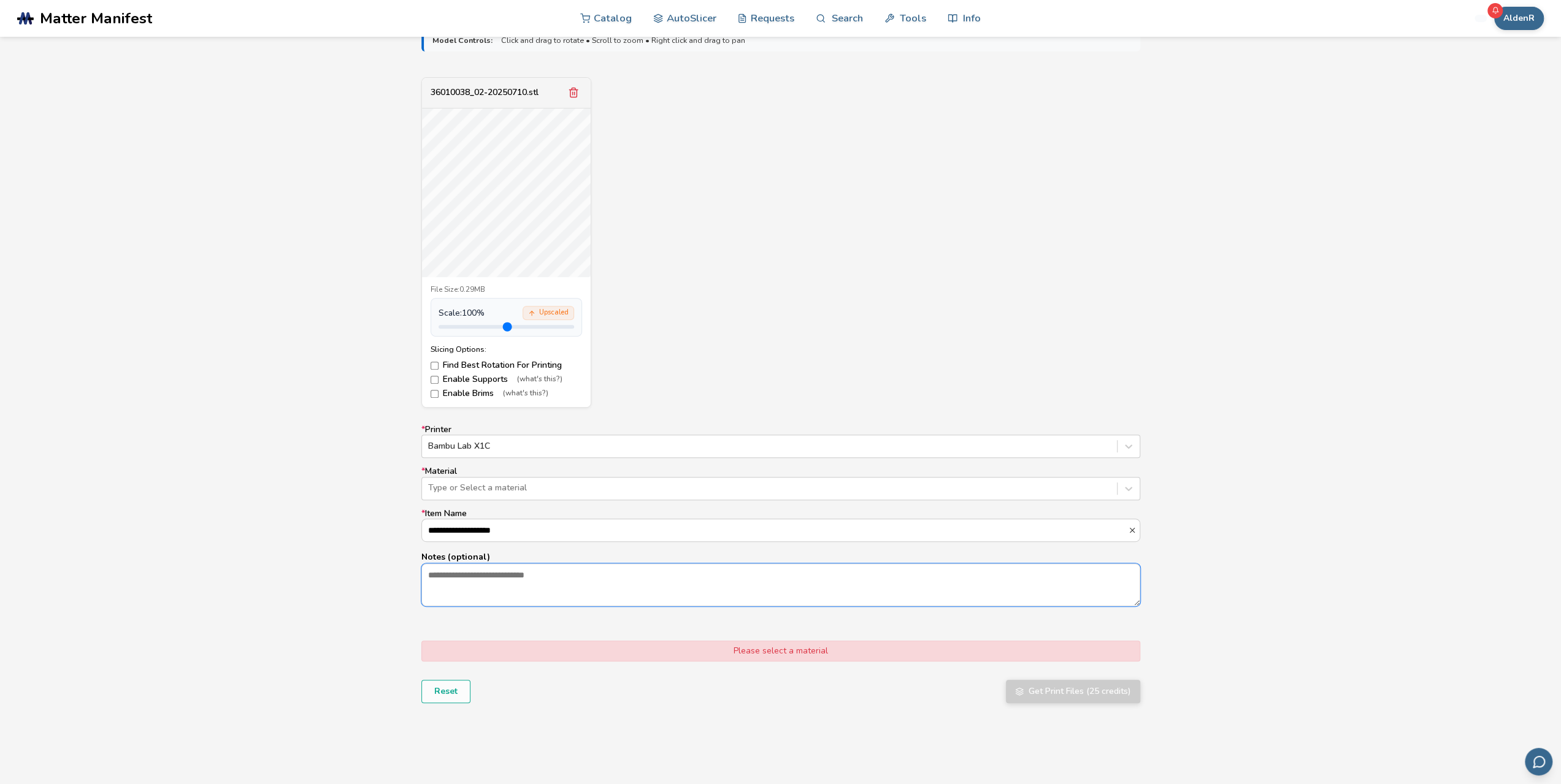
scroll to position [490, 0]
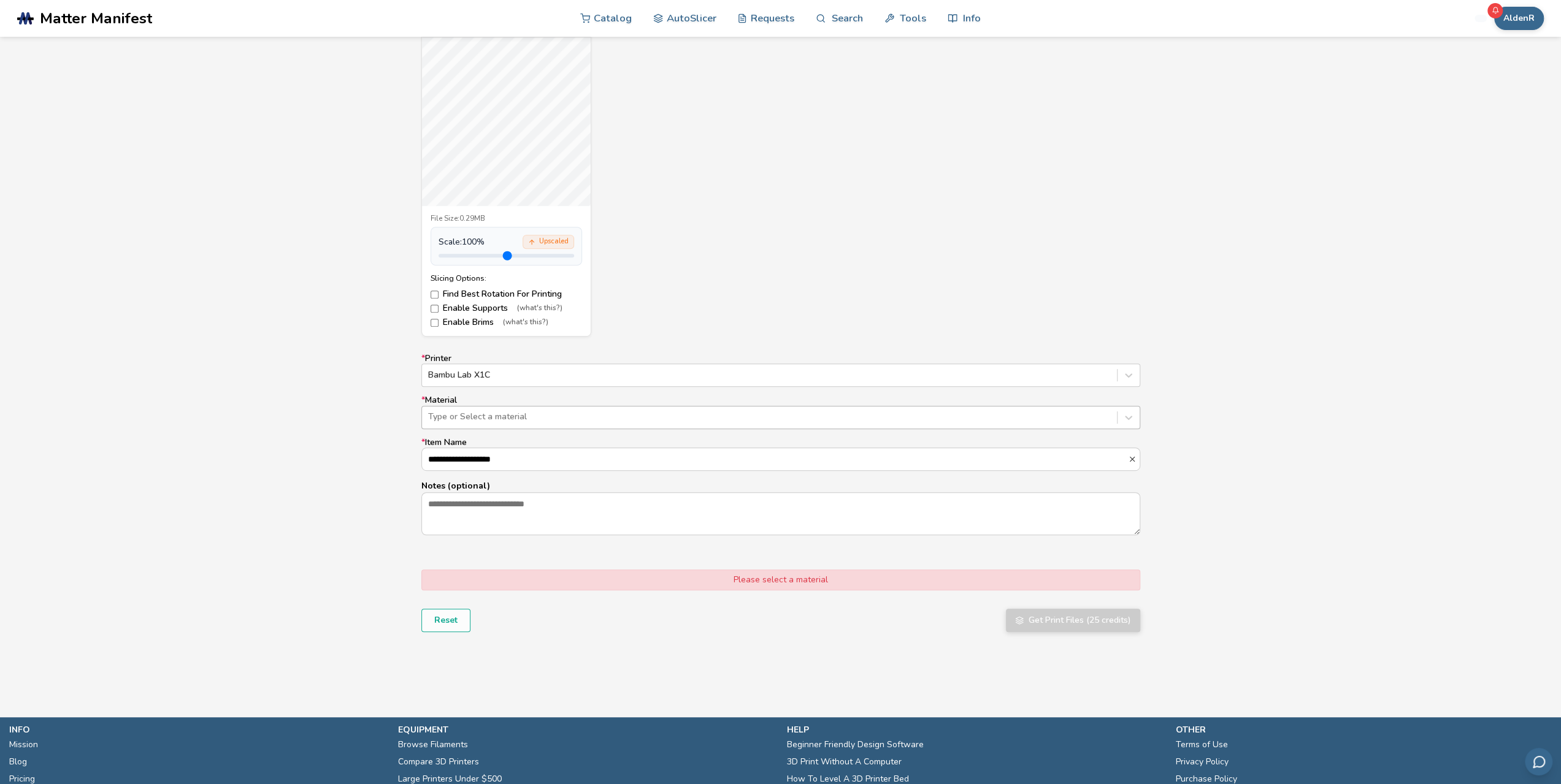
click at [469, 411] on div at bounding box center [769, 417] width 682 height 13
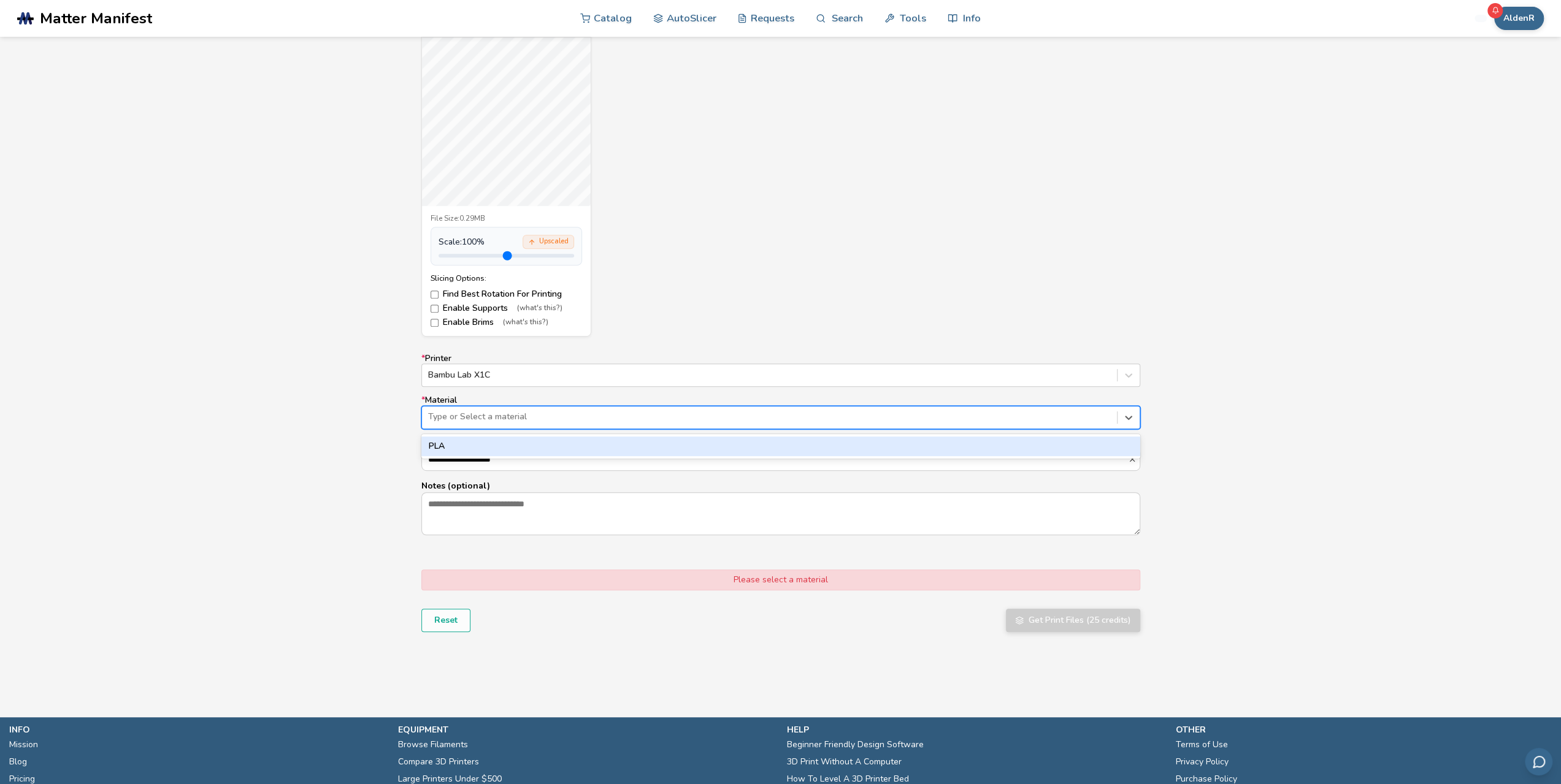
click at [450, 442] on div "PLA" at bounding box center [780, 446] width 719 height 20
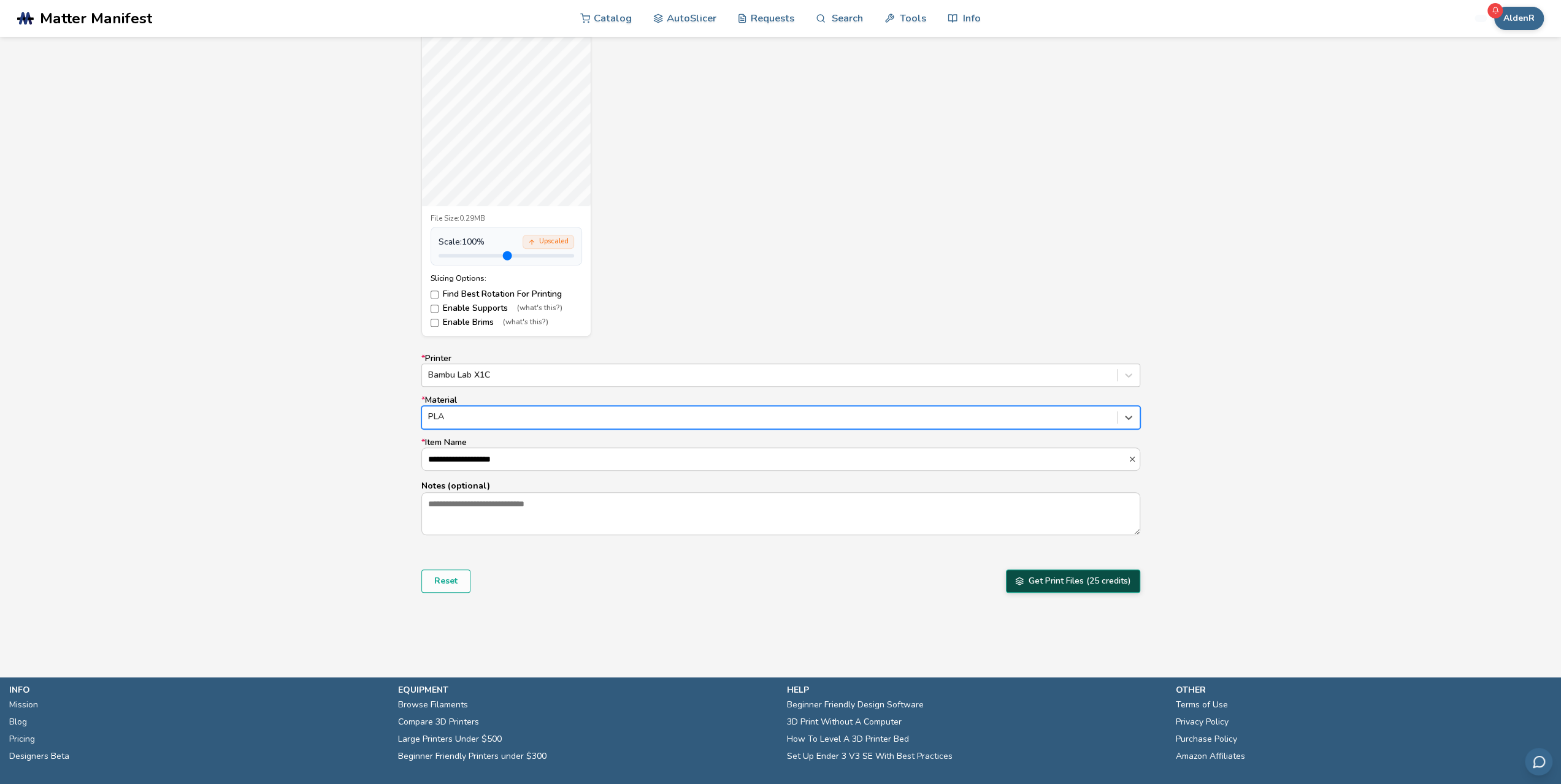
click at [1068, 588] on button "Get Print Files (25 credits)" at bounding box center [1073, 581] width 135 height 23
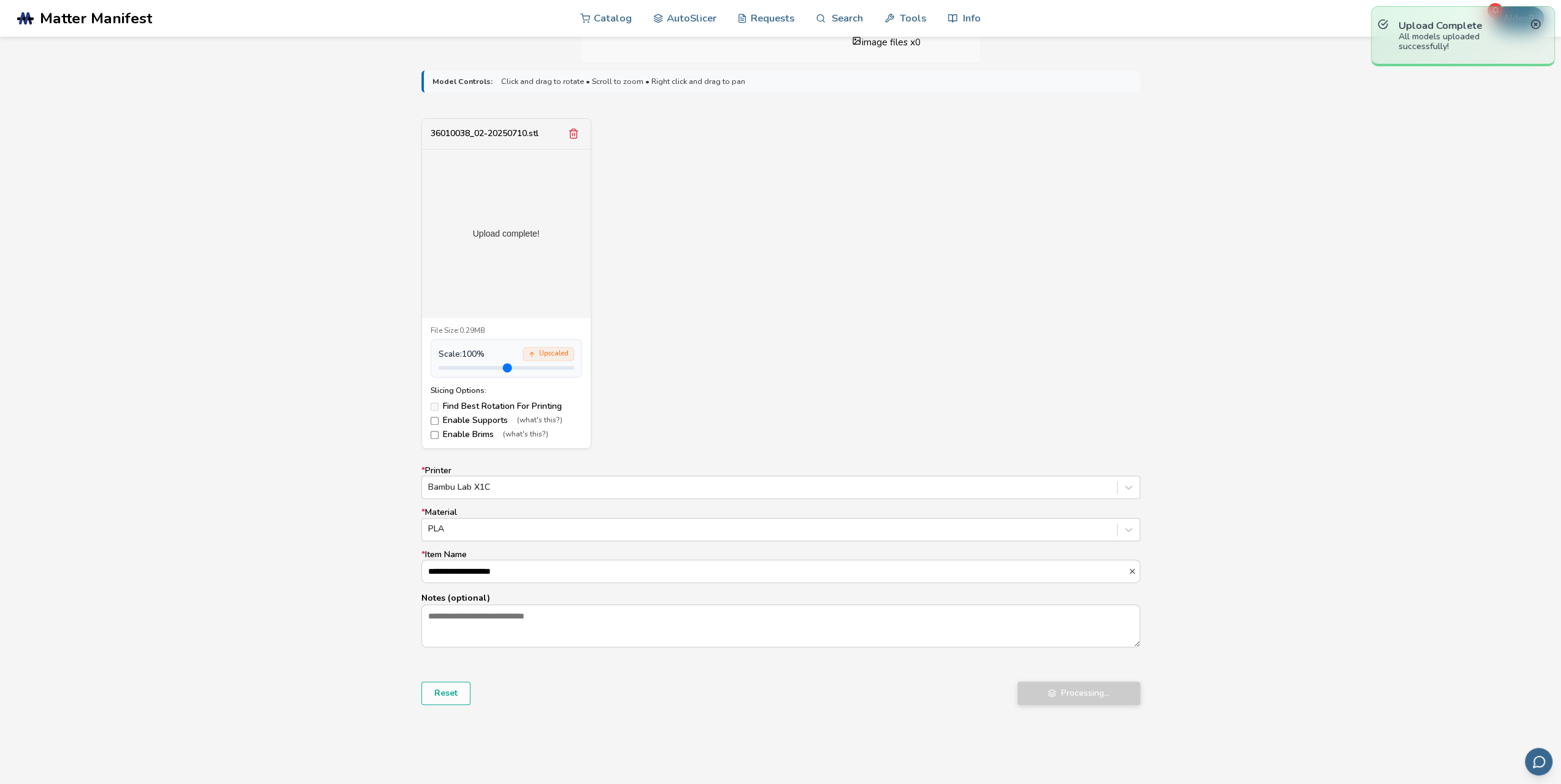
scroll to position [368, 0]
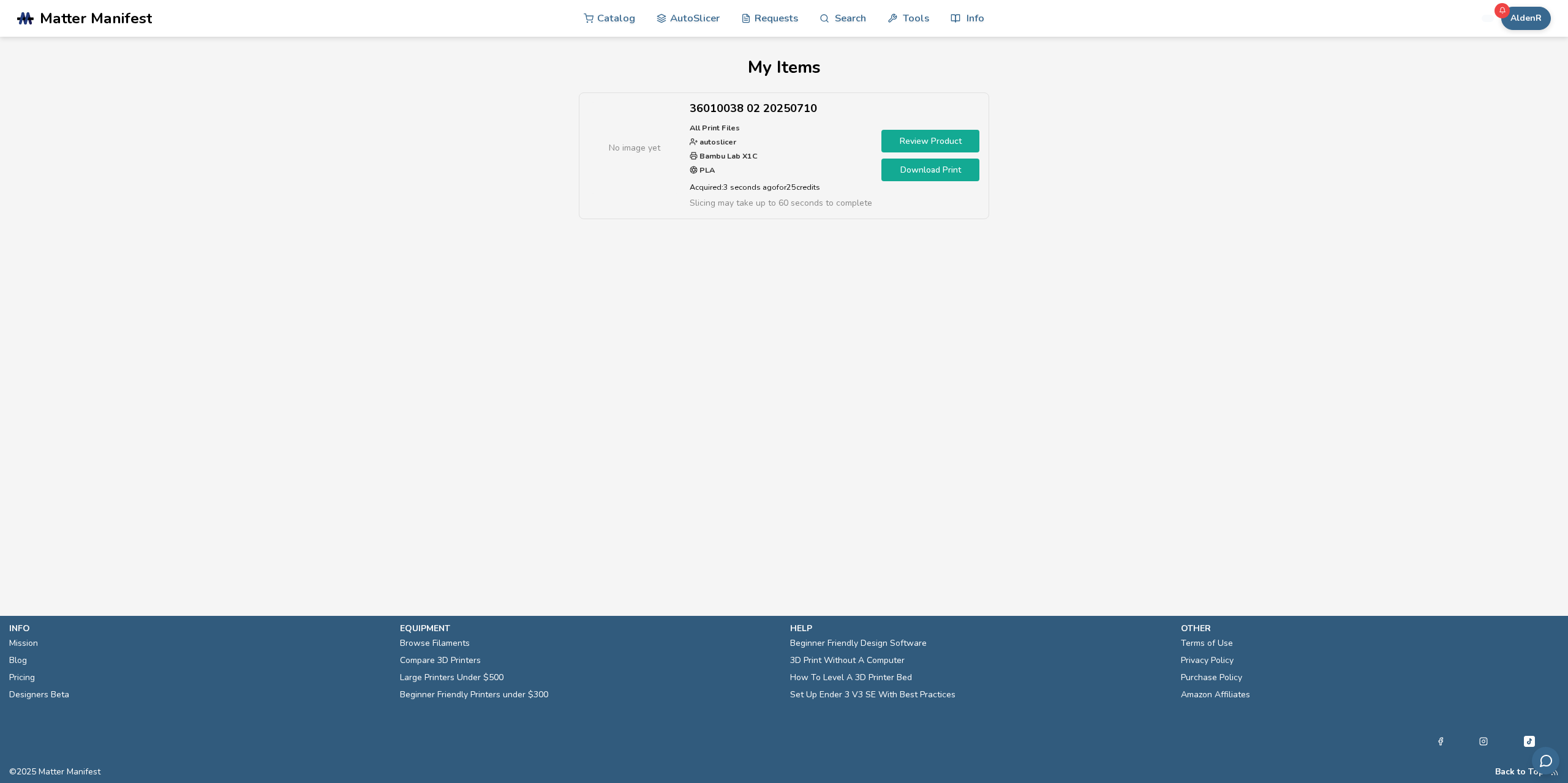
click at [941, 170] on link "Download Print" at bounding box center [930, 170] width 98 height 22
